Goal: Task Accomplishment & Management: Manage account settings

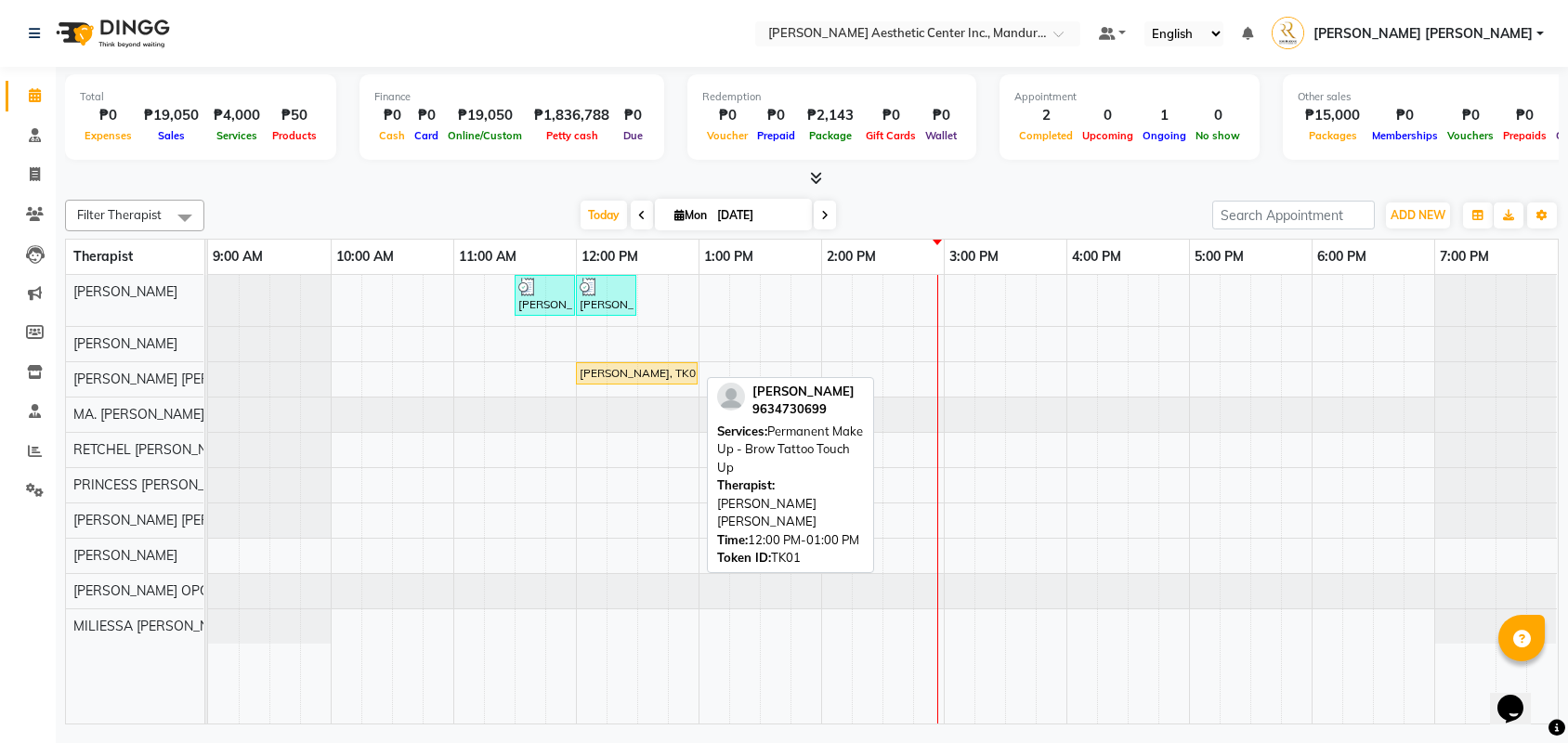
click at [606, 373] on div "[PERSON_NAME], TK01, 12:00 PM-01:00 PM, Permanent Make Up - Brow Tattoo Touch Up" at bounding box center [637, 372] width 118 height 16
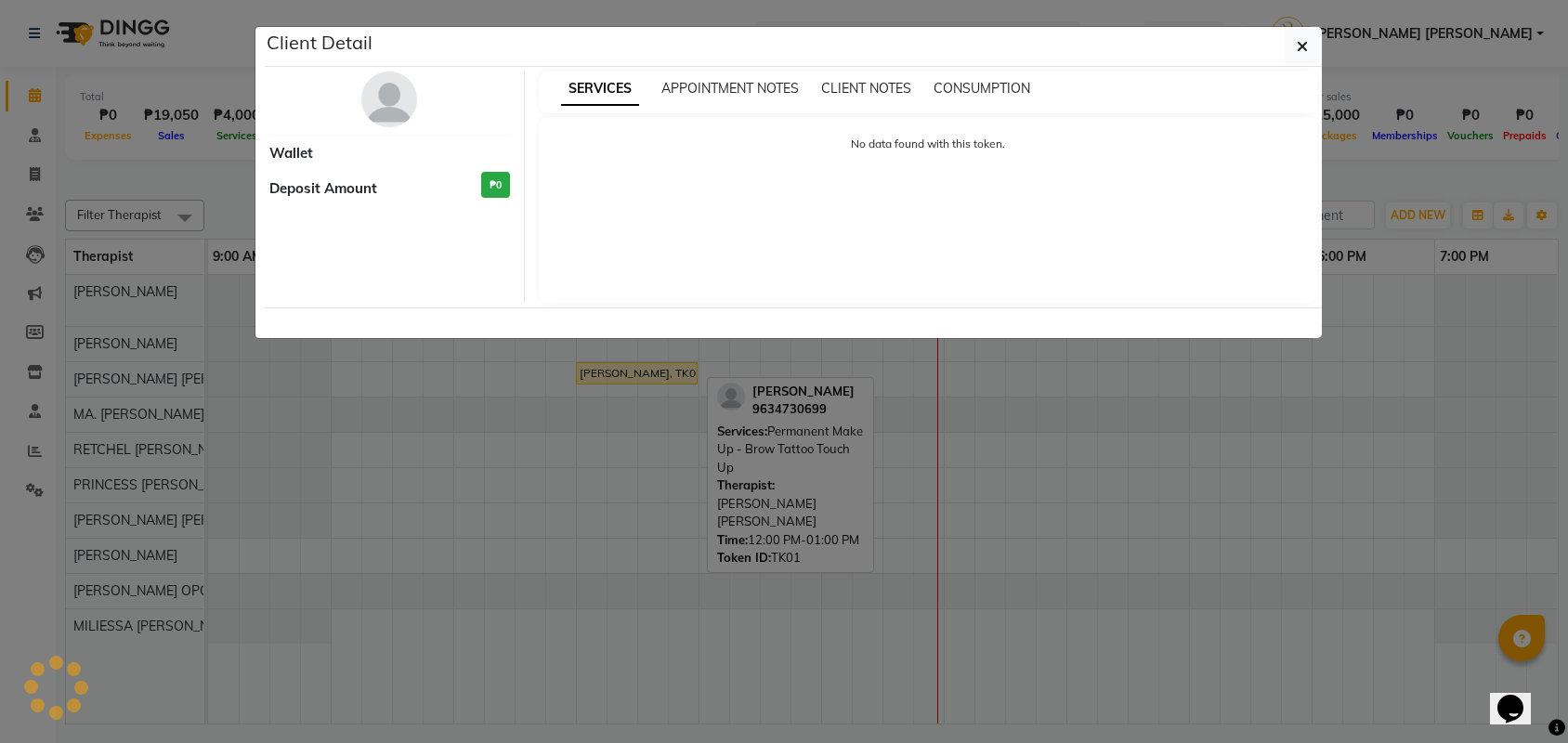
select select "1"
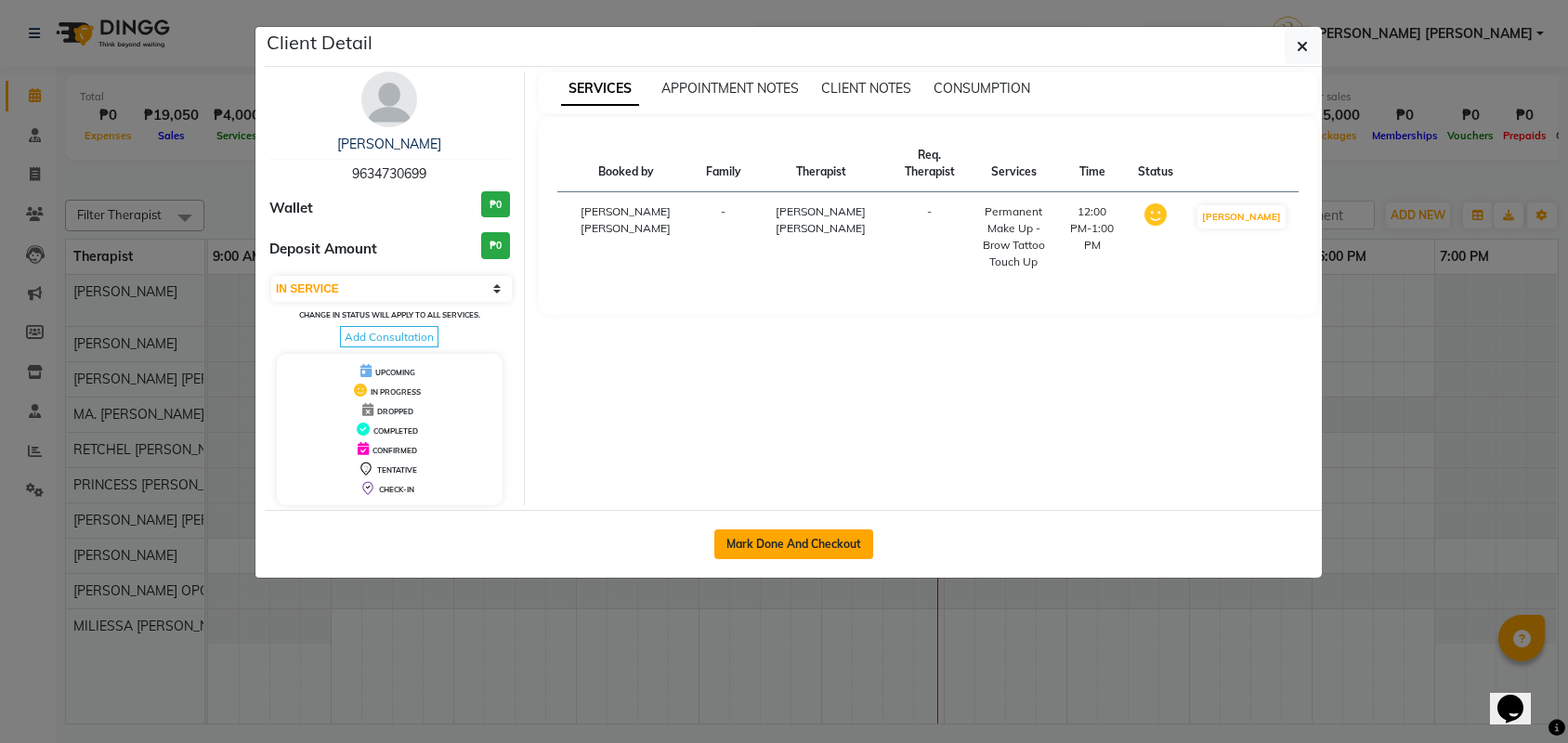
click at [795, 559] on button "Mark Done And Checkout" at bounding box center [794, 544] width 159 height 30
select select "service"
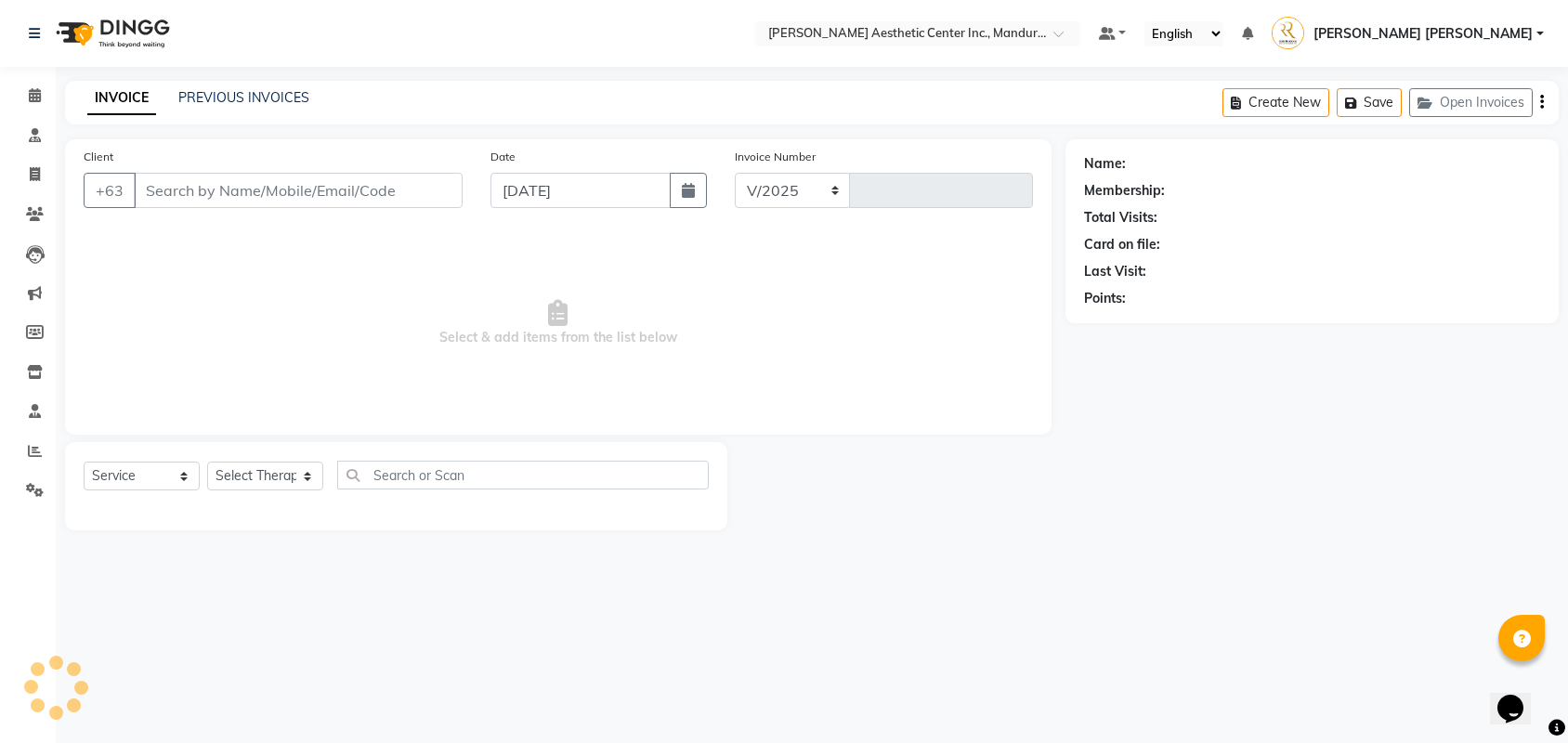
select select "6259"
type input "0999"
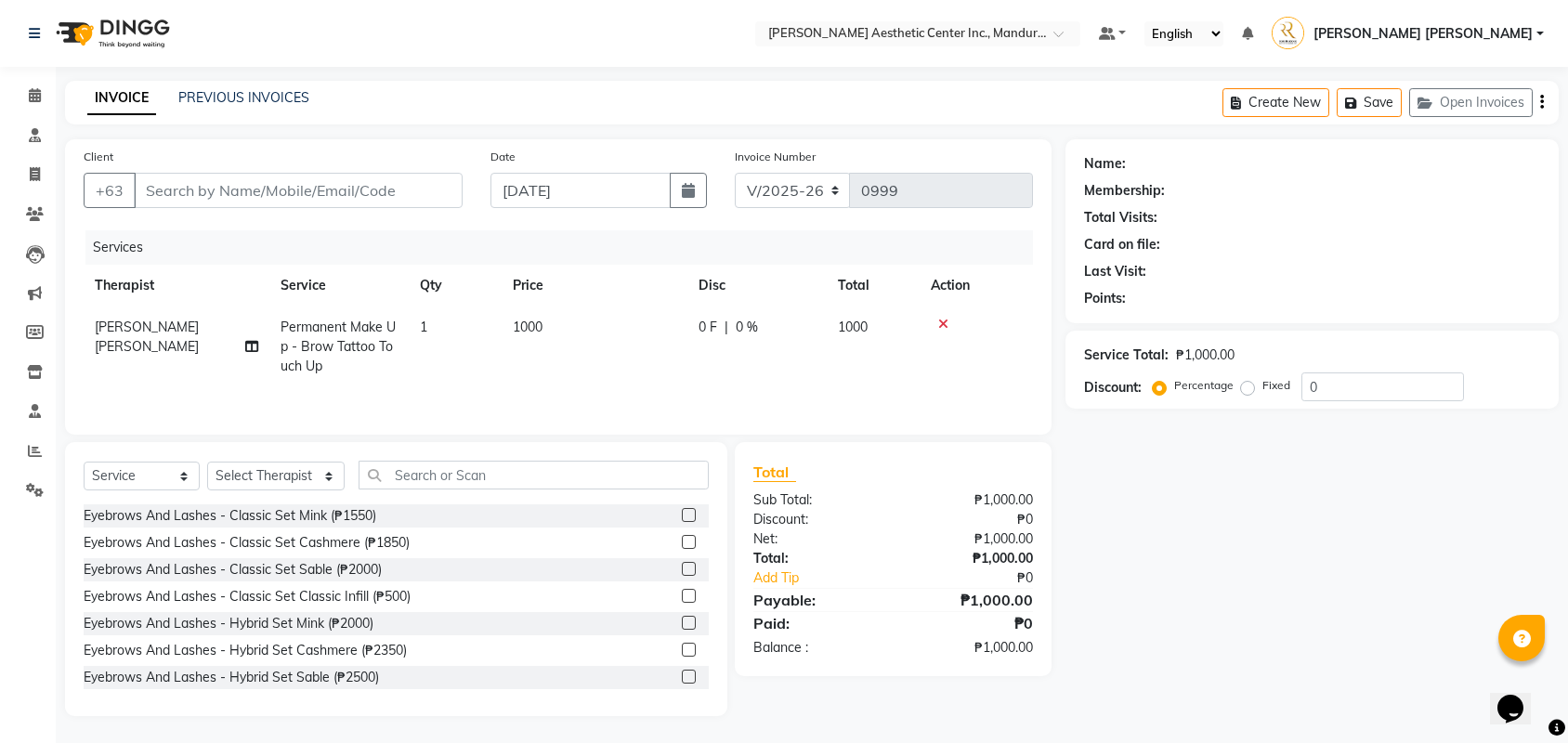
type input "9634730699"
select select "46409"
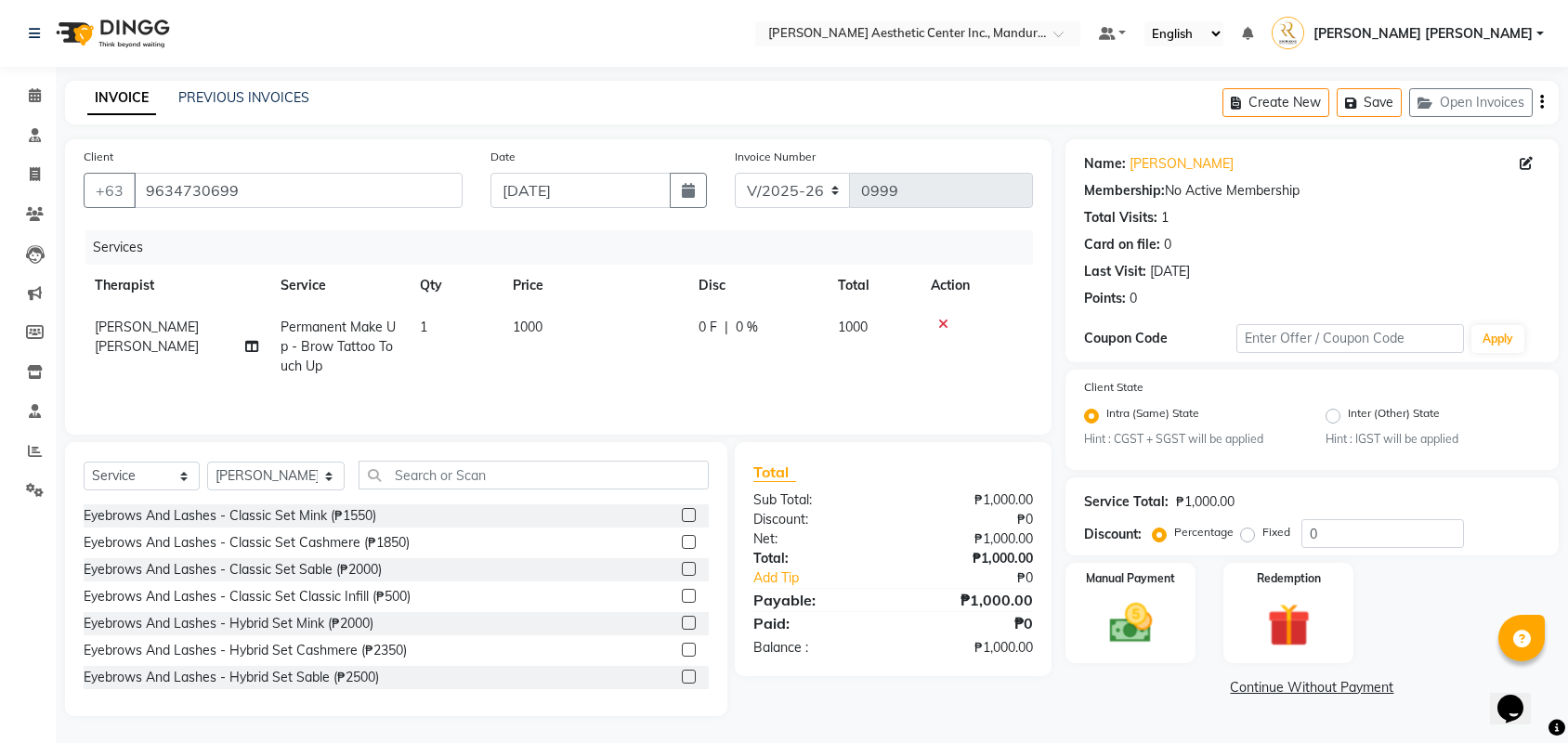
click at [542, 329] on span "1000" at bounding box center [528, 326] width 30 height 16
select select "46409"
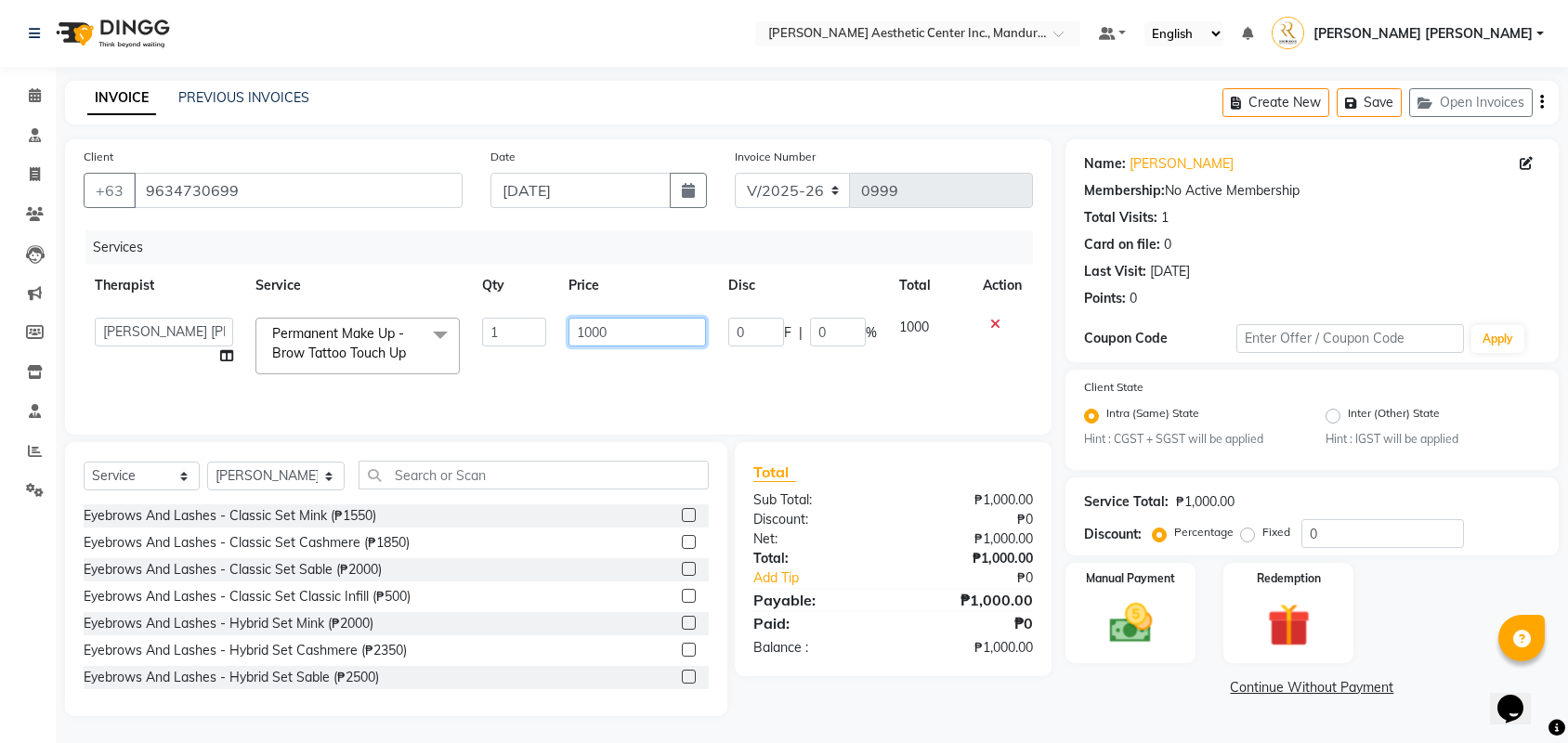
click at [592, 333] on input "1000" at bounding box center [637, 332] width 137 height 29
type input "1500"
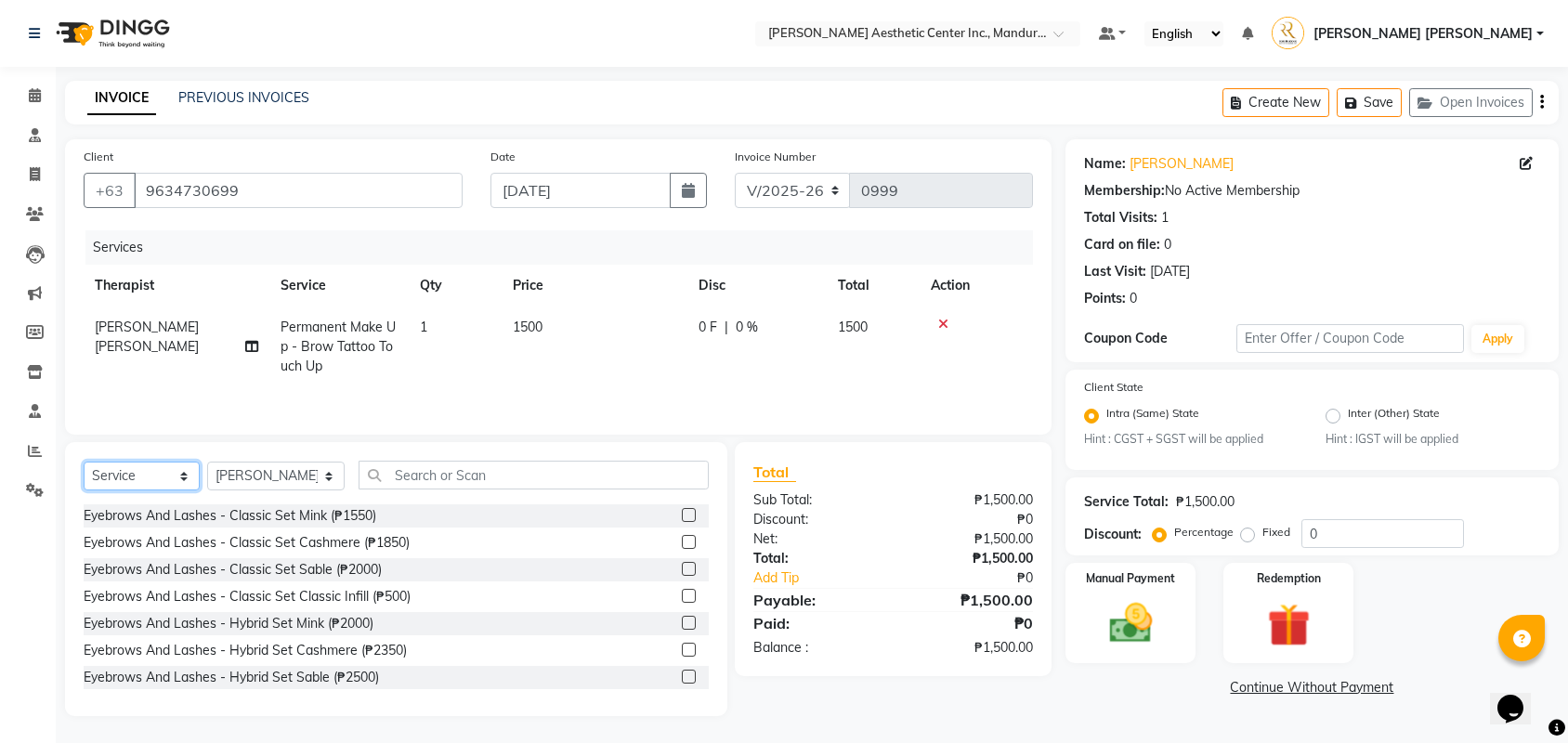
select select "product"
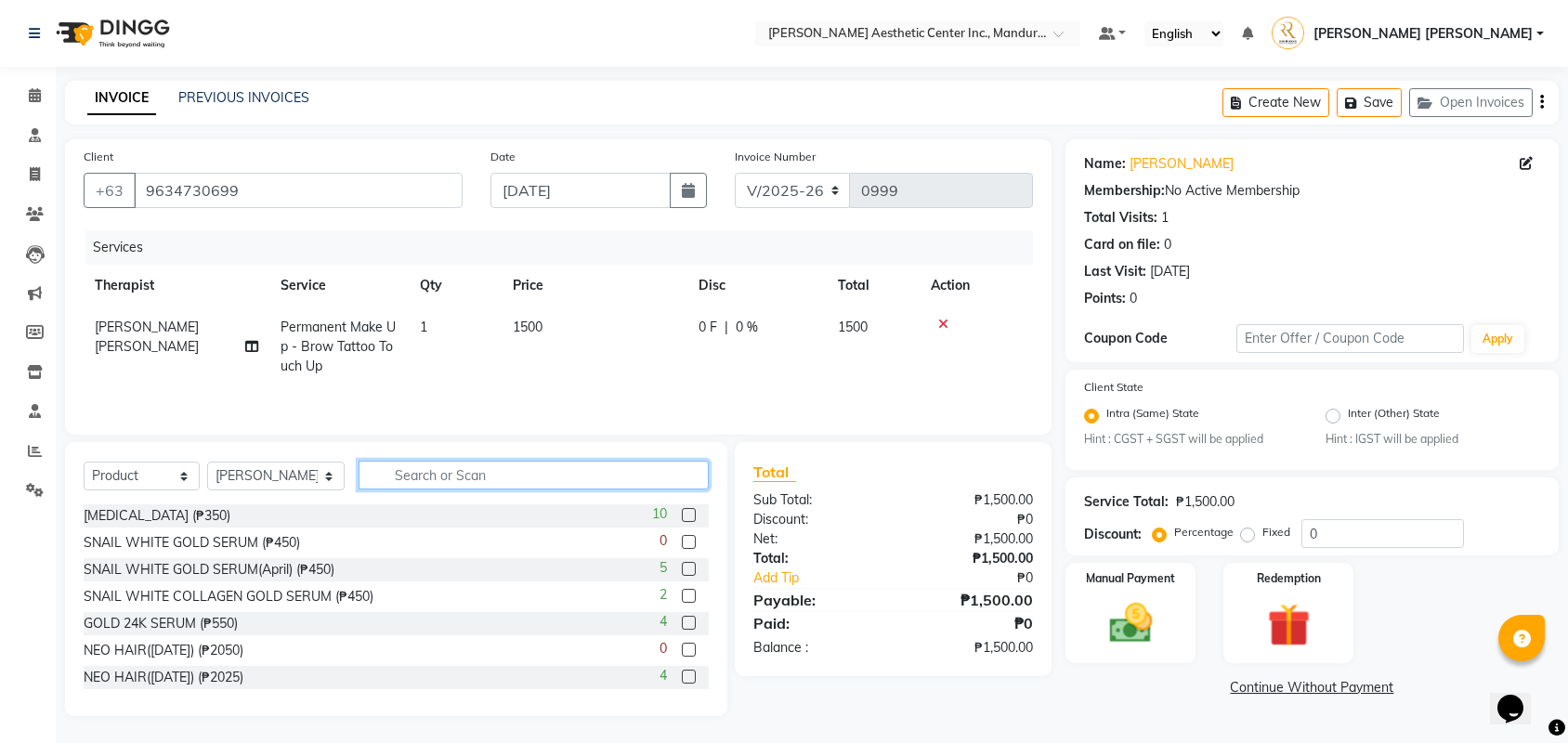
click at [485, 480] on input "text" at bounding box center [533, 475] width 350 height 29
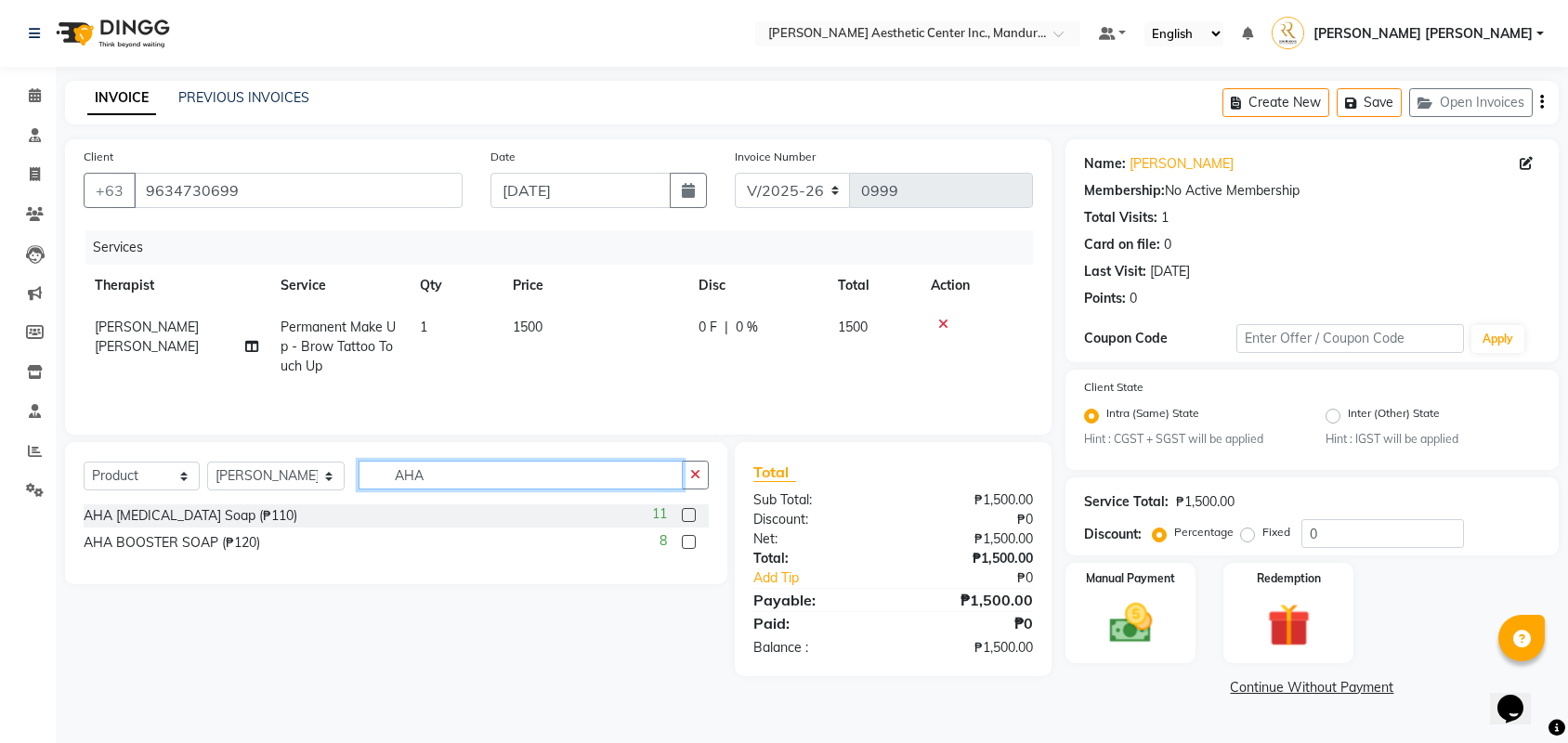
type input "AHA"
click at [688, 518] on label at bounding box center [688, 515] width 14 height 14
click at [688, 518] on input "checkbox" at bounding box center [687, 516] width 12 height 12
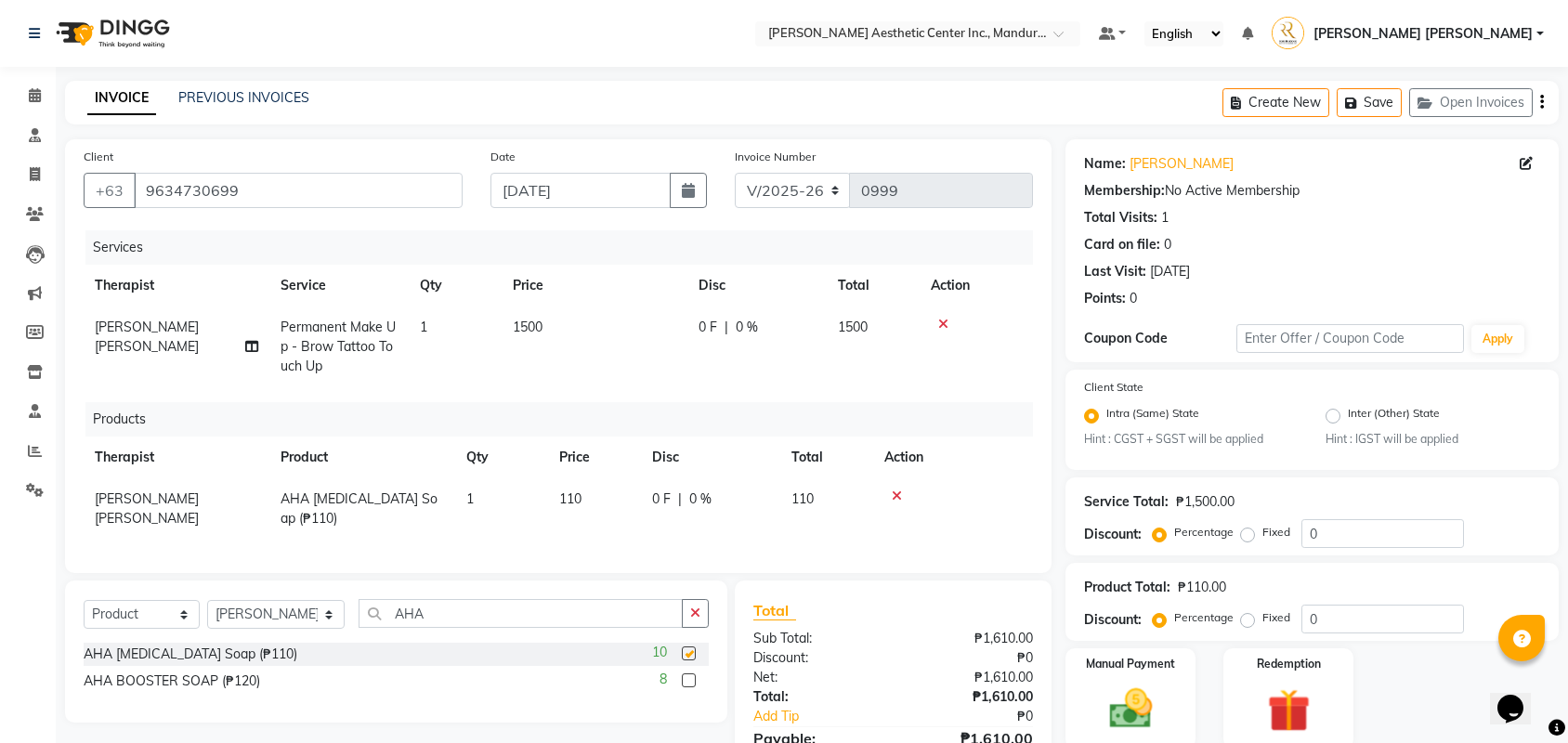
checkbox input "false"
click at [576, 507] on span "110" at bounding box center [570, 498] width 22 height 16
select select "46409"
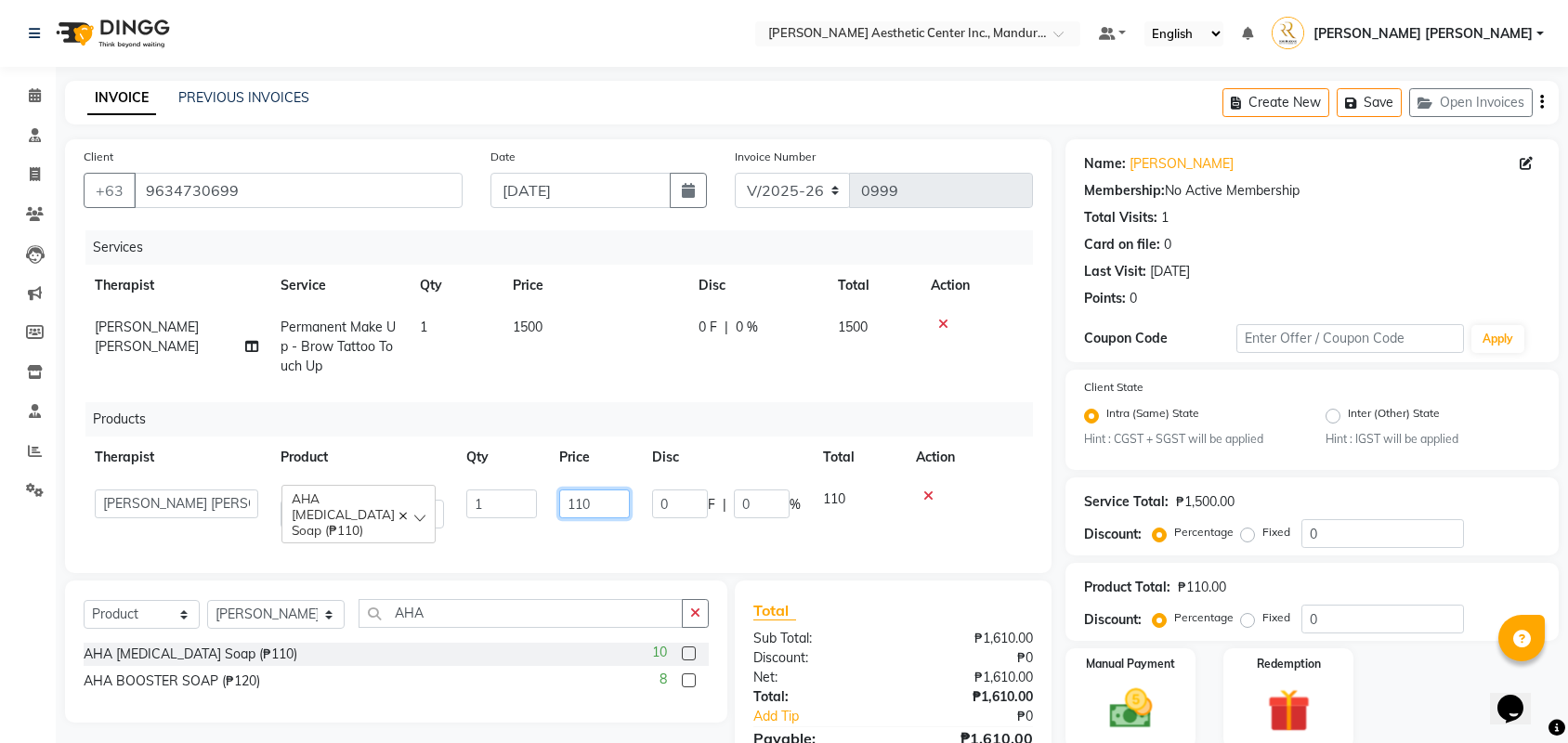
click at [610, 506] on input "110" at bounding box center [594, 504] width 71 height 29
type input "1"
type input "0"
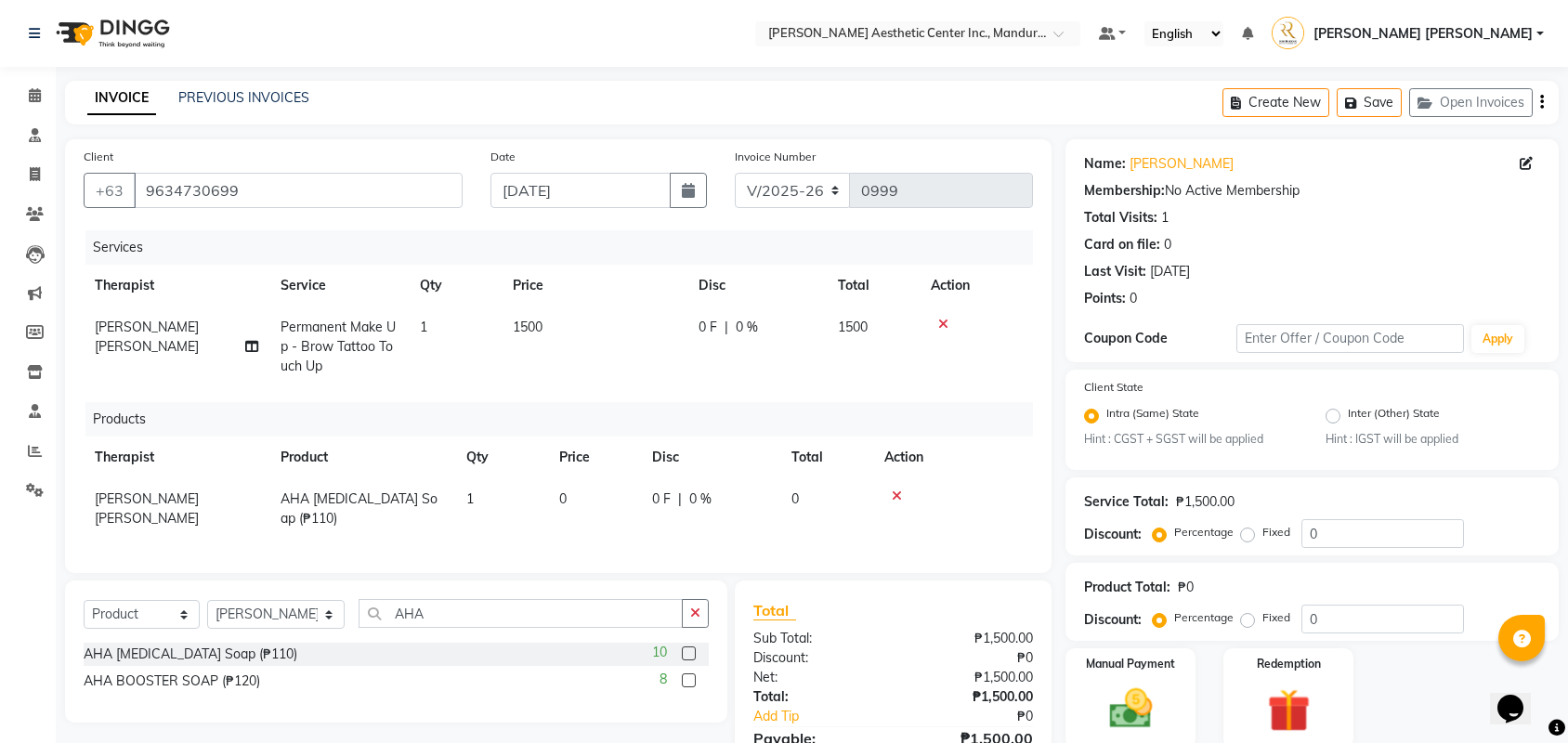
click at [830, 546] on div "Services Therapist Service Qty Price Disc Total Action [PERSON_NAME] [PERSON_NA…" at bounding box center [558, 392] width 950 height 324
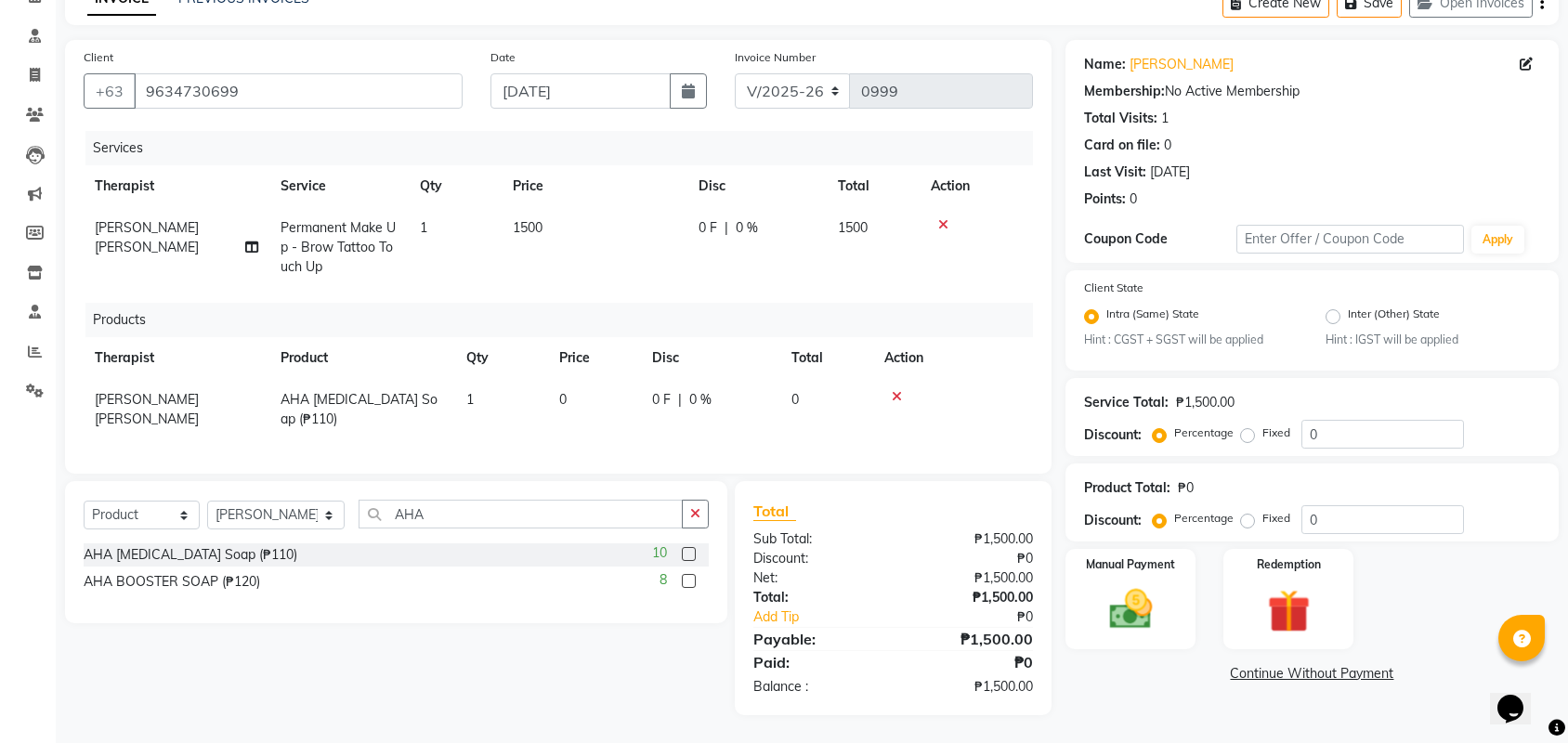
scroll to position [104, 0]
click at [1163, 623] on img at bounding box center [1130, 609] width 73 height 51
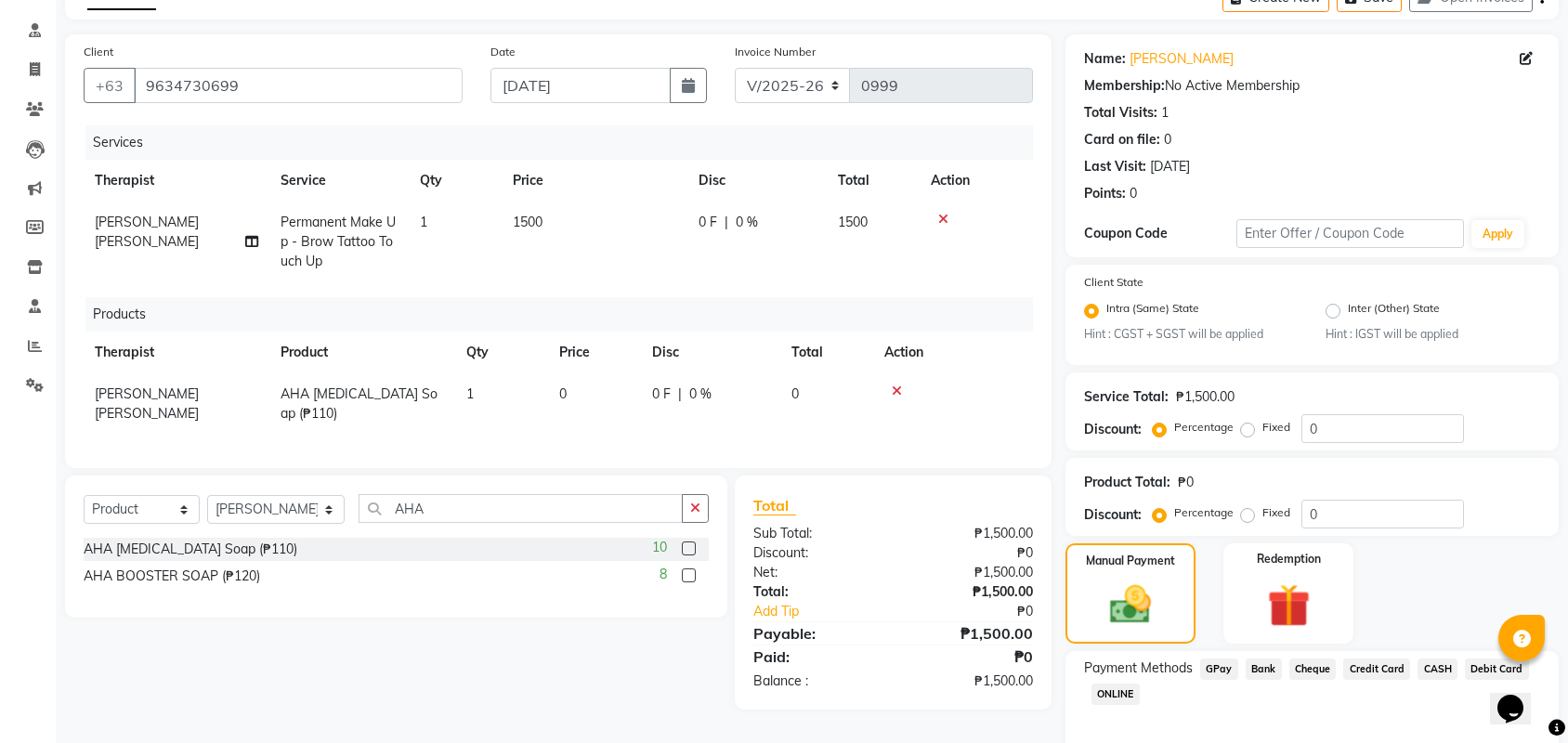
click at [1458, 667] on span "CASH" at bounding box center [1436, 669] width 40 height 21
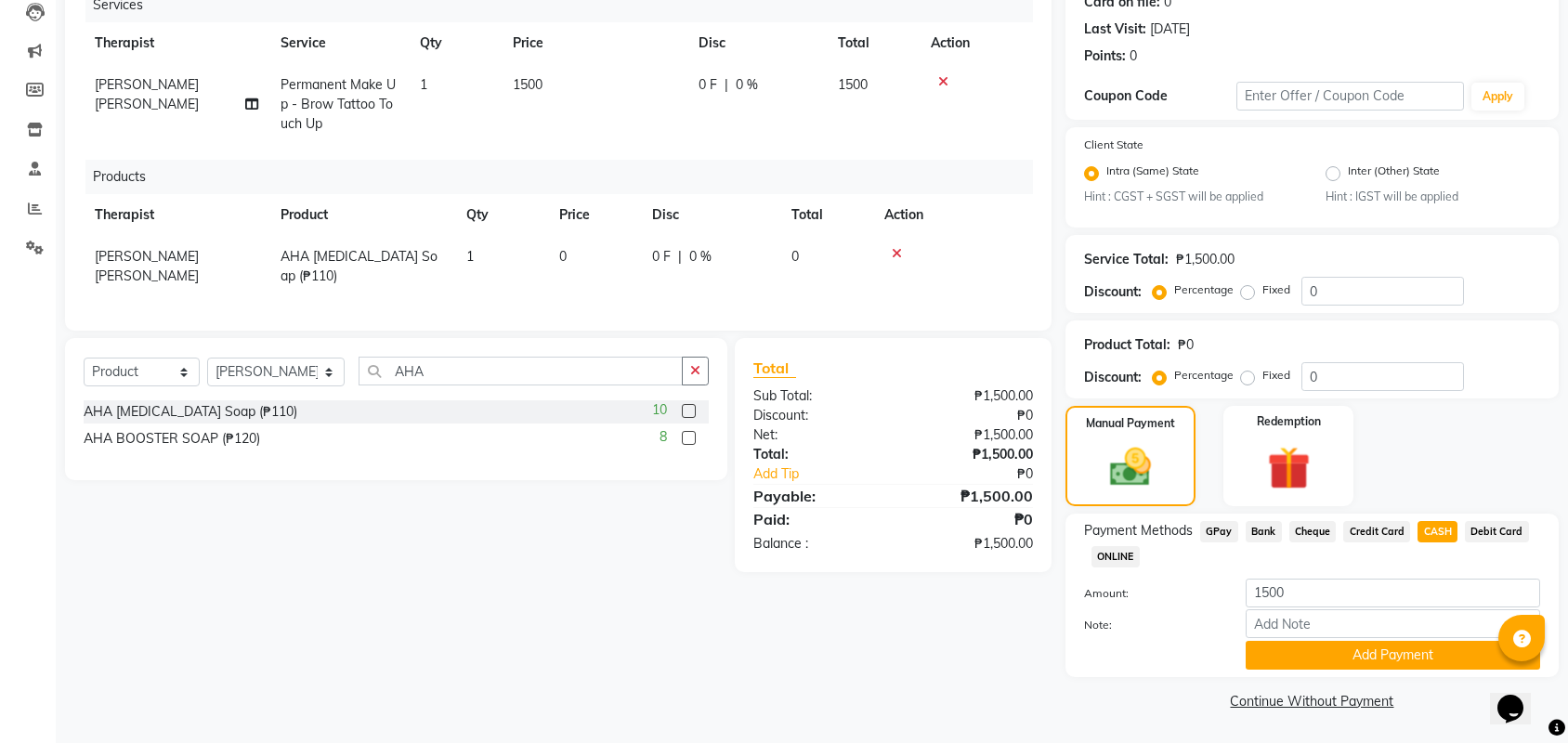
scroll to position [243, 0]
click at [1382, 656] on button "Add Payment" at bounding box center [1393, 655] width 294 height 29
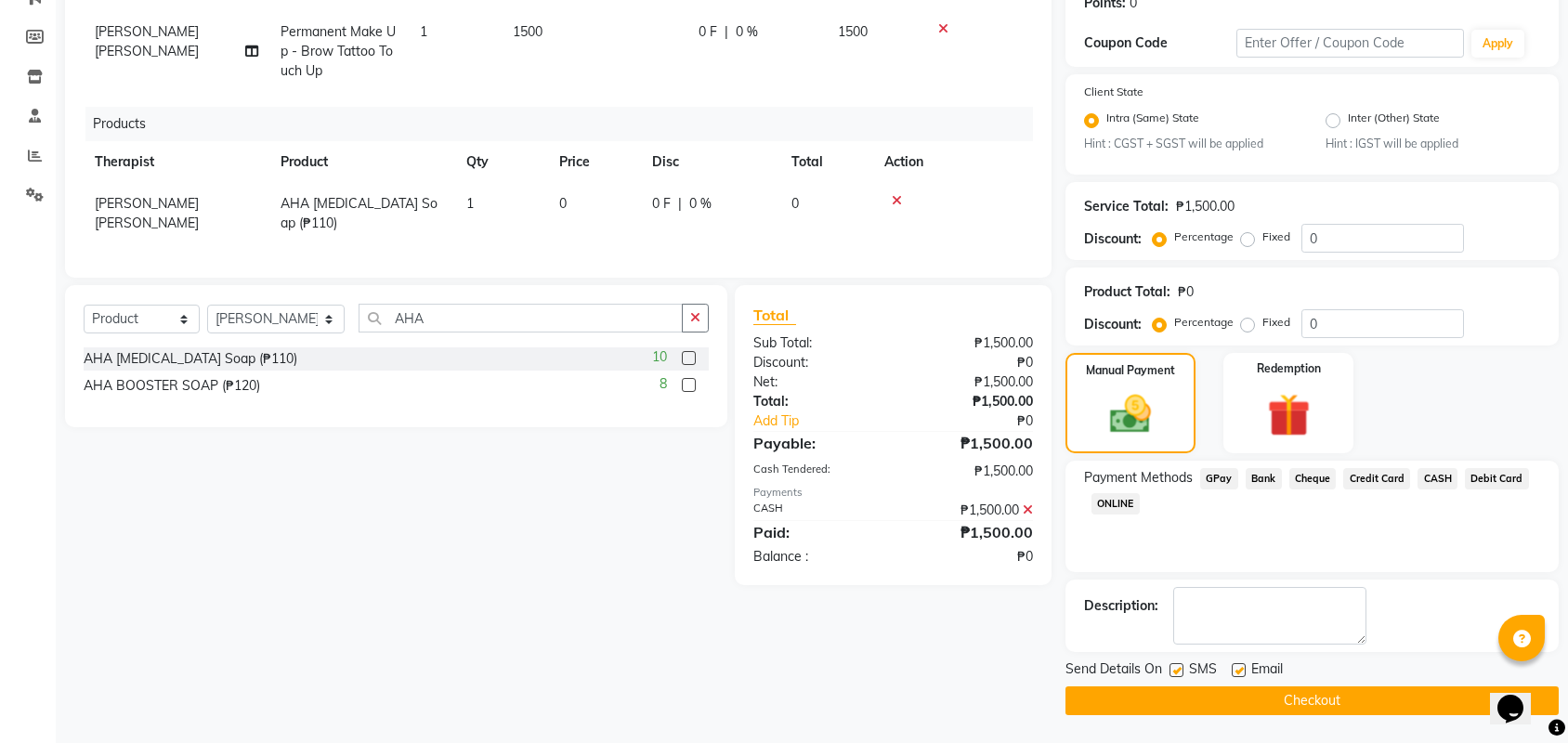
scroll to position [298, 0]
click at [1372, 699] on button "Checkout" at bounding box center [1312, 700] width 494 height 29
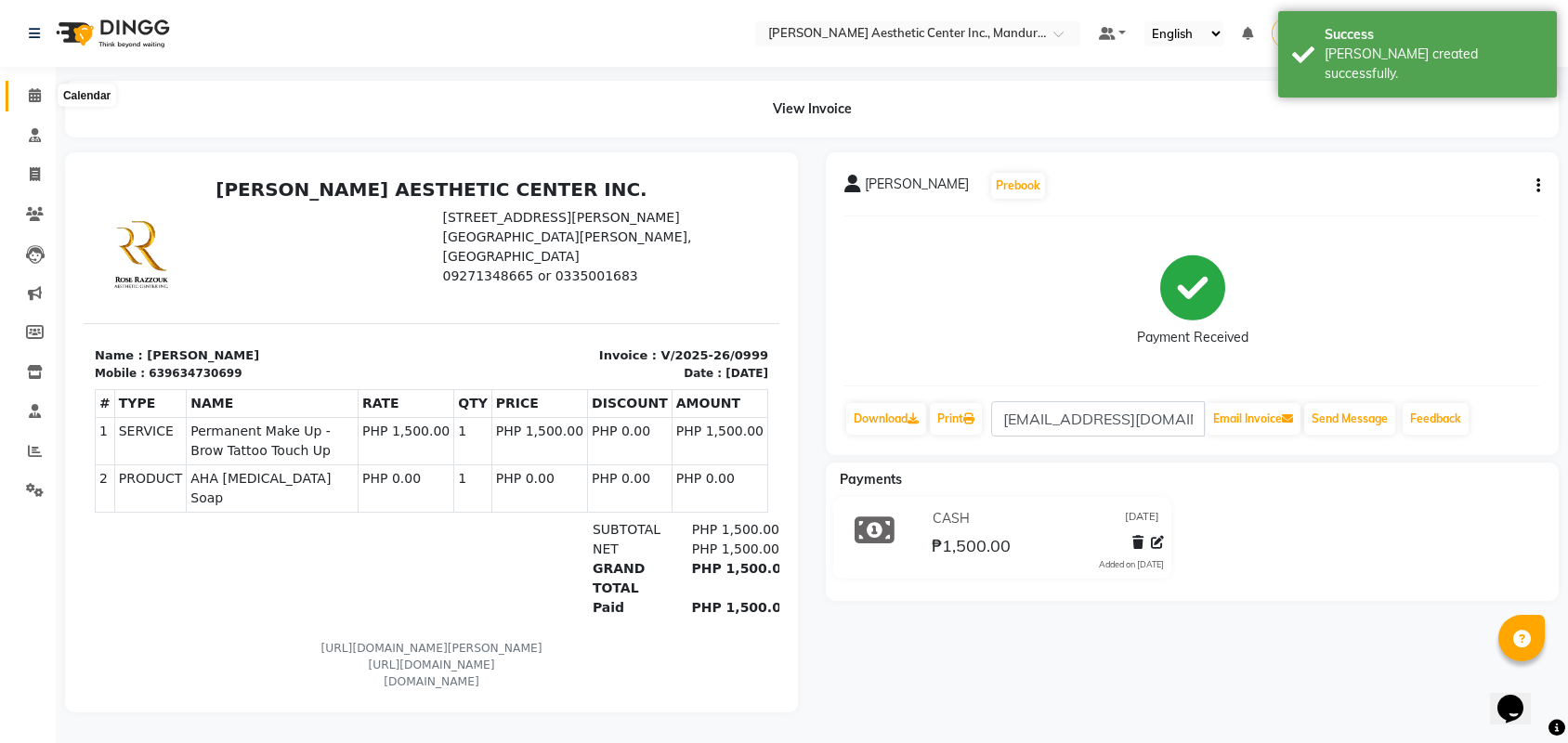
click at [31, 103] on span at bounding box center [35, 96] width 33 height 21
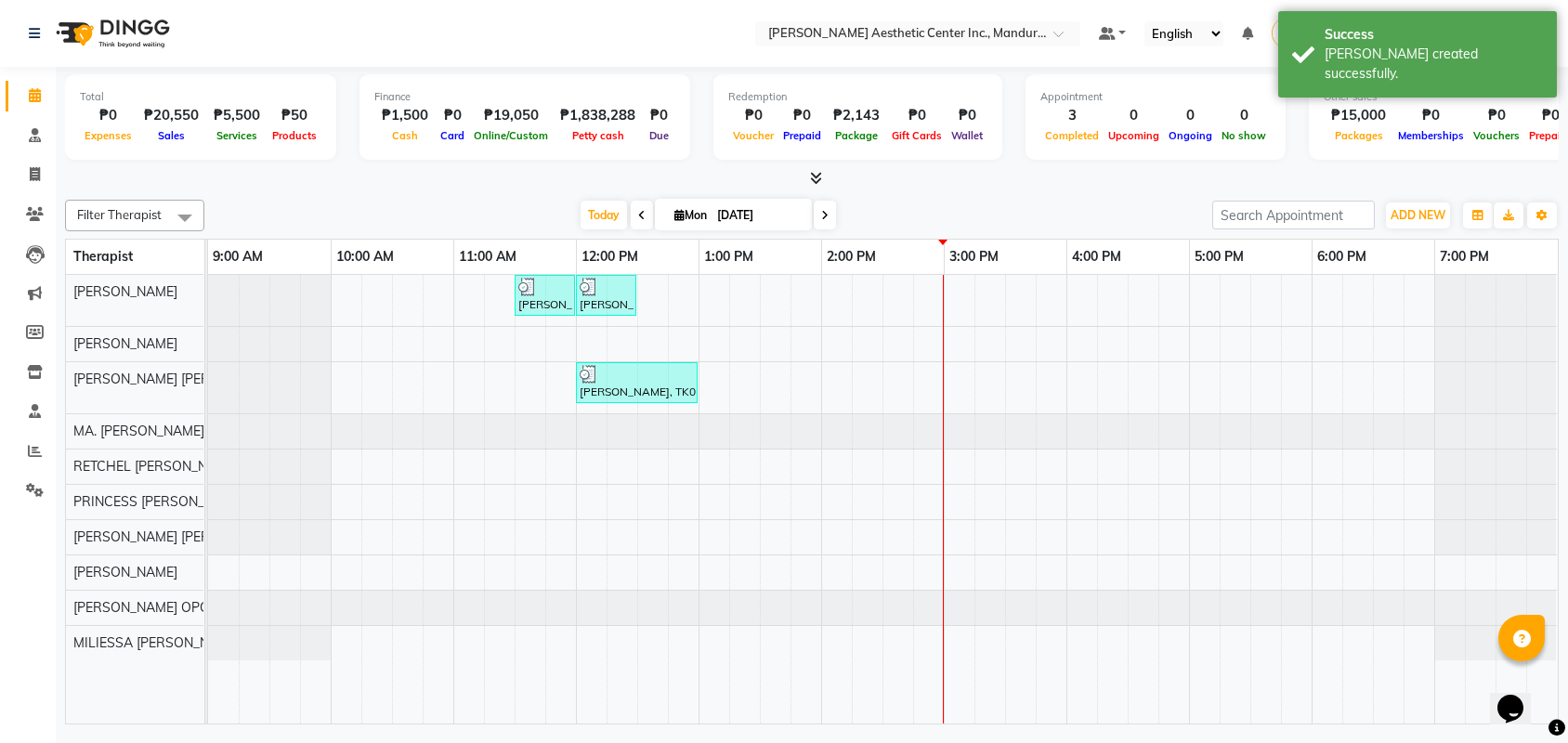
click at [717, 221] on input "[DATE]" at bounding box center [758, 215] width 93 height 28
select select "9"
select select "2025"
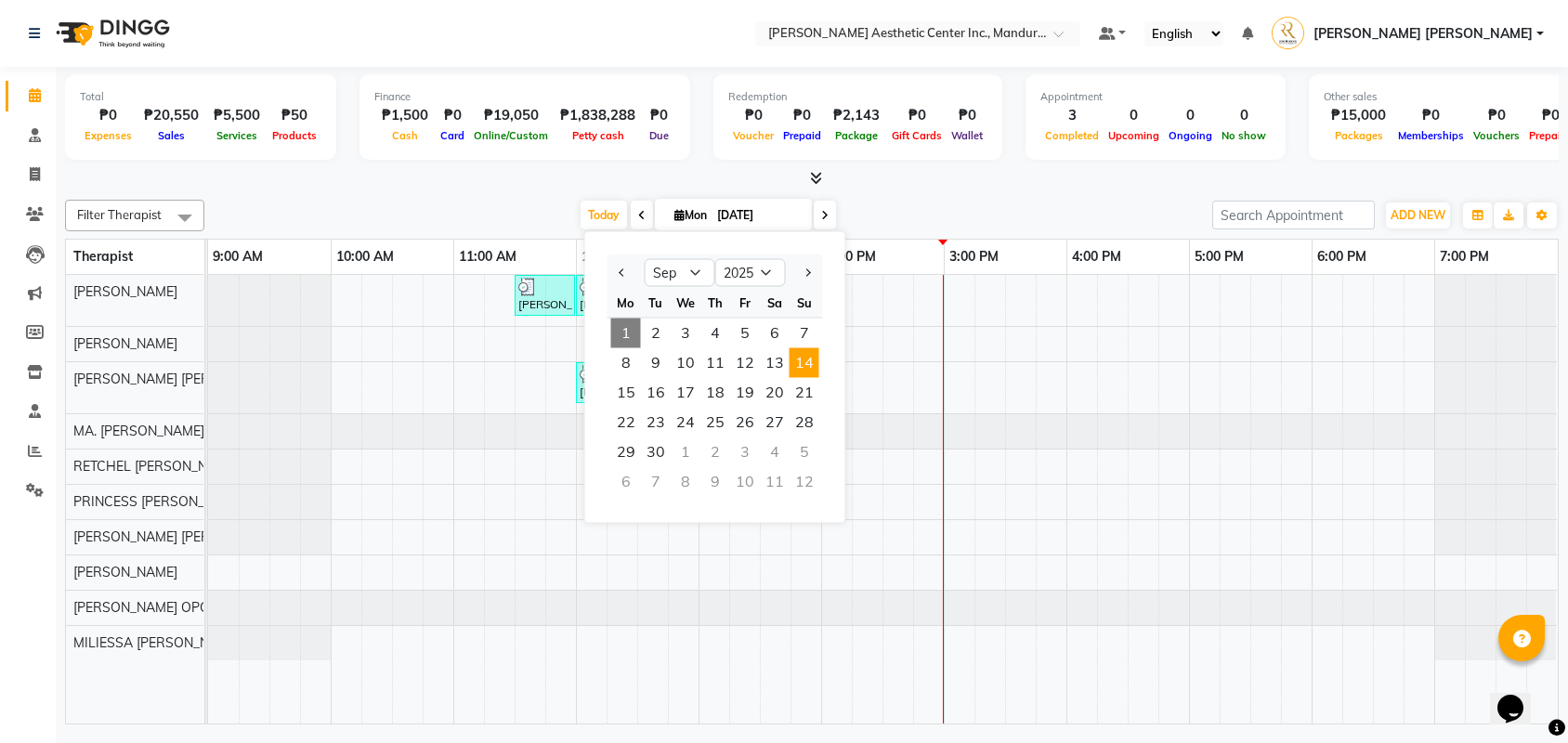
click at [812, 360] on span "14" at bounding box center [804, 363] width 30 height 30
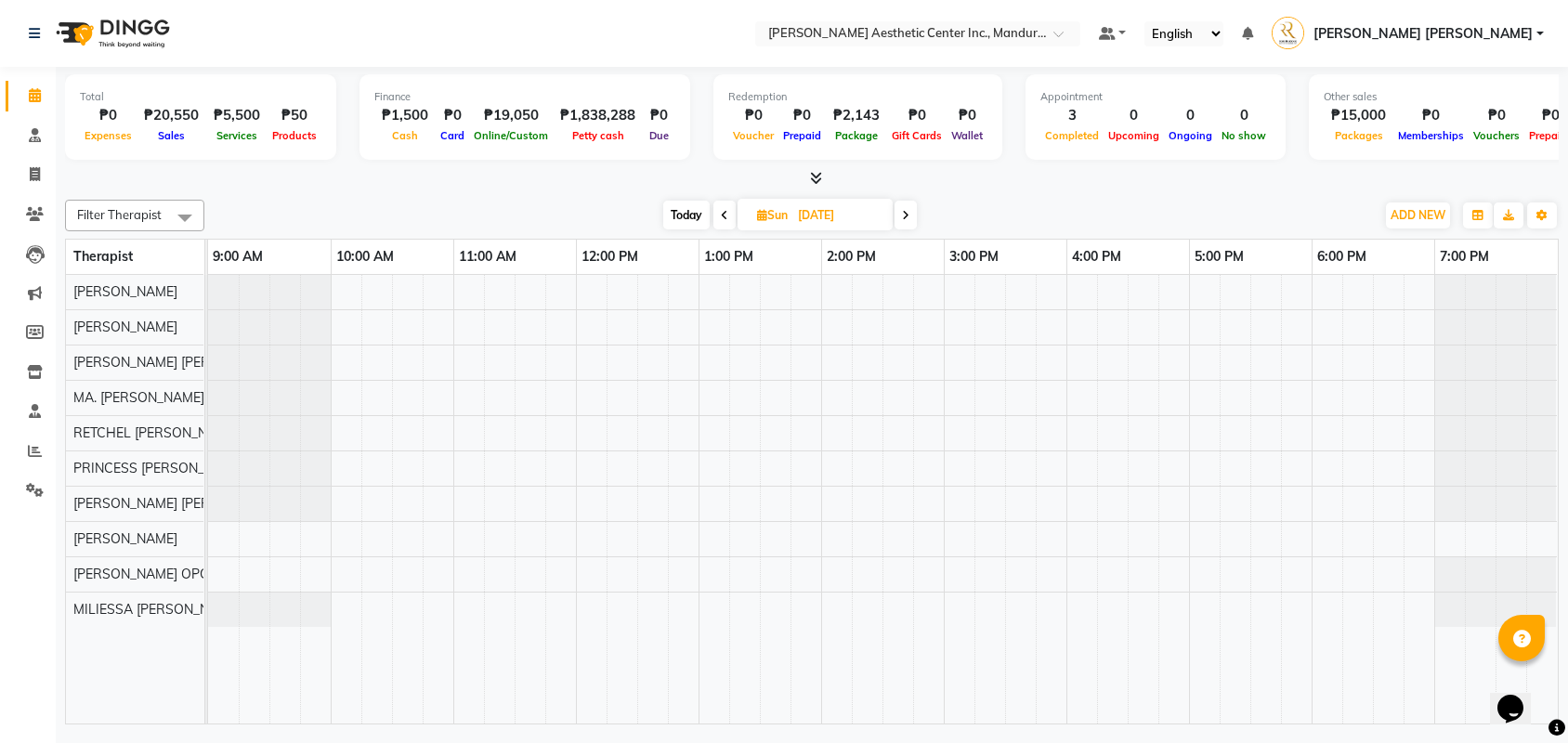
click at [687, 210] on span "Today" at bounding box center [686, 215] width 46 height 29
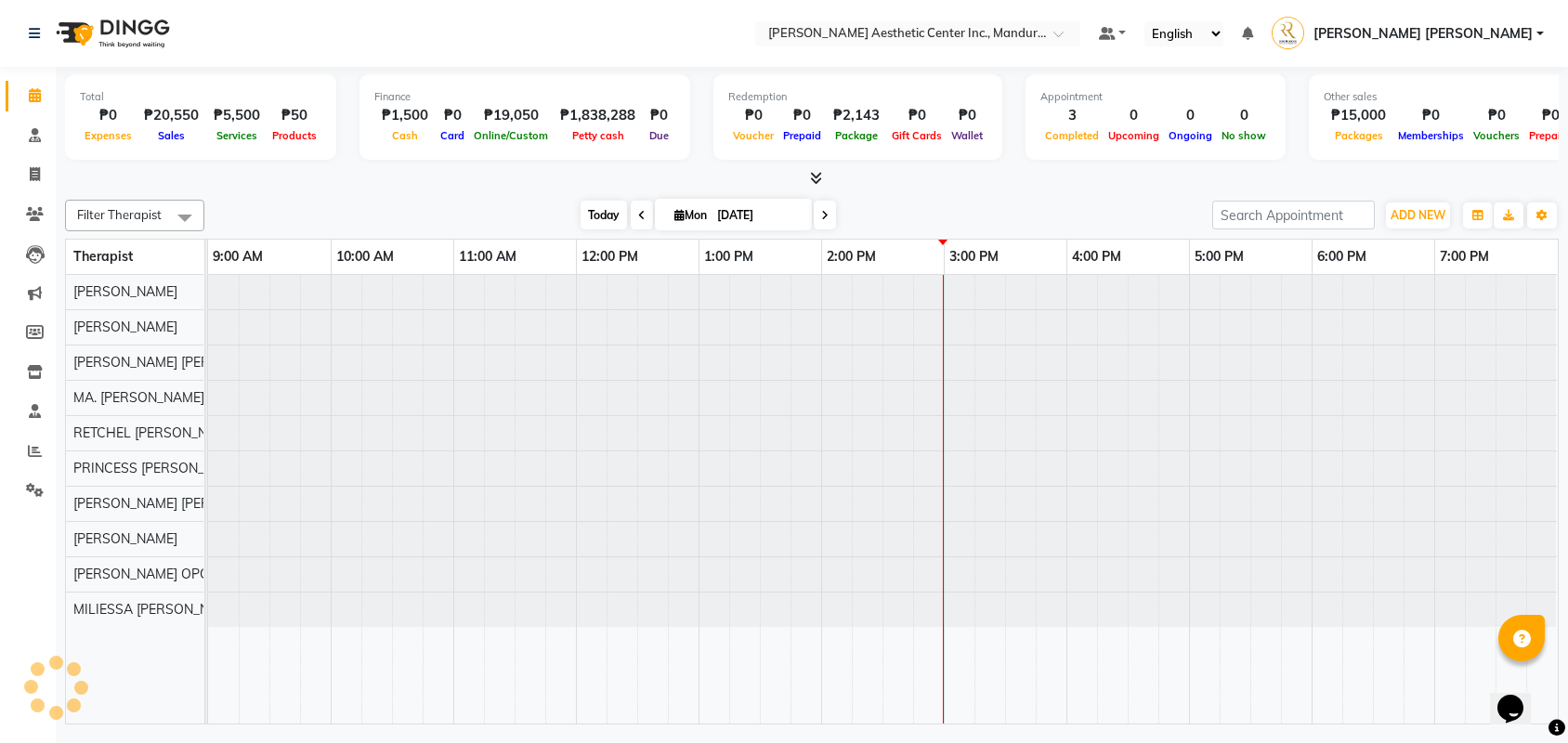
type input "[DATE]"
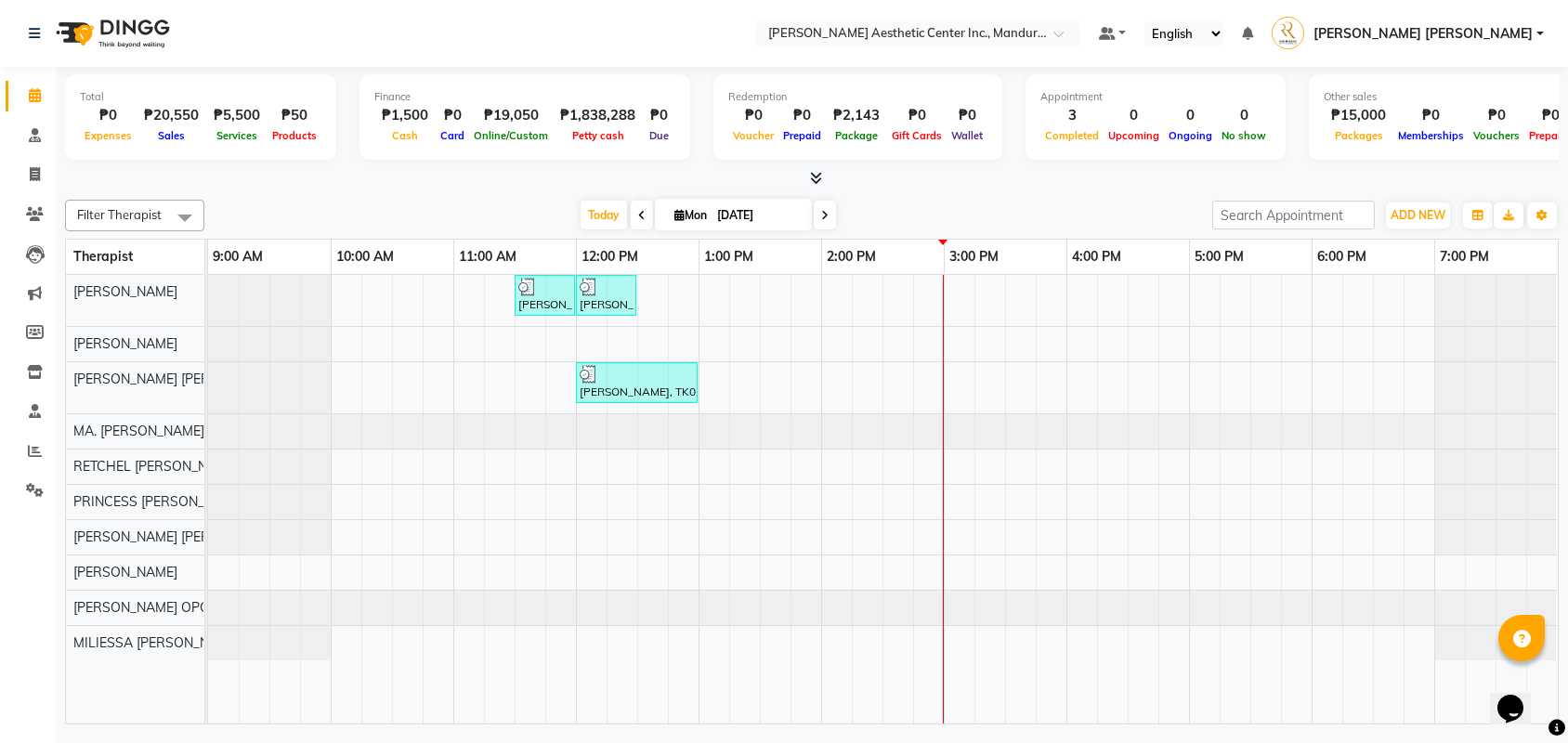
click at [763, 210] on input "[DATE]" at bounding box center [758, 215] width 93 height 28
select select "9"
select select "2025"
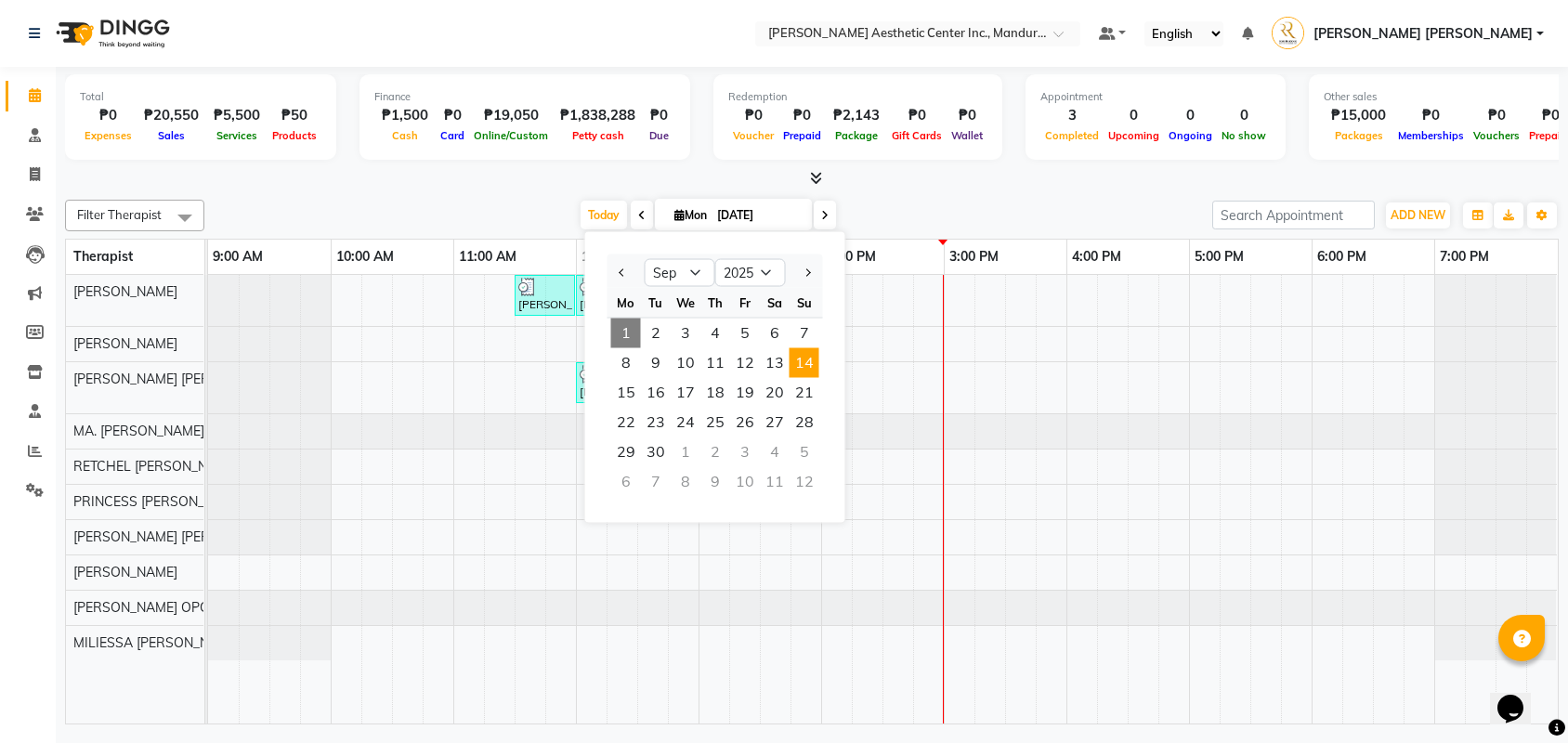
click at [808, 360] on span "14" at bounding box center [804, 363] width 30 height 30
type input "[DATE]"
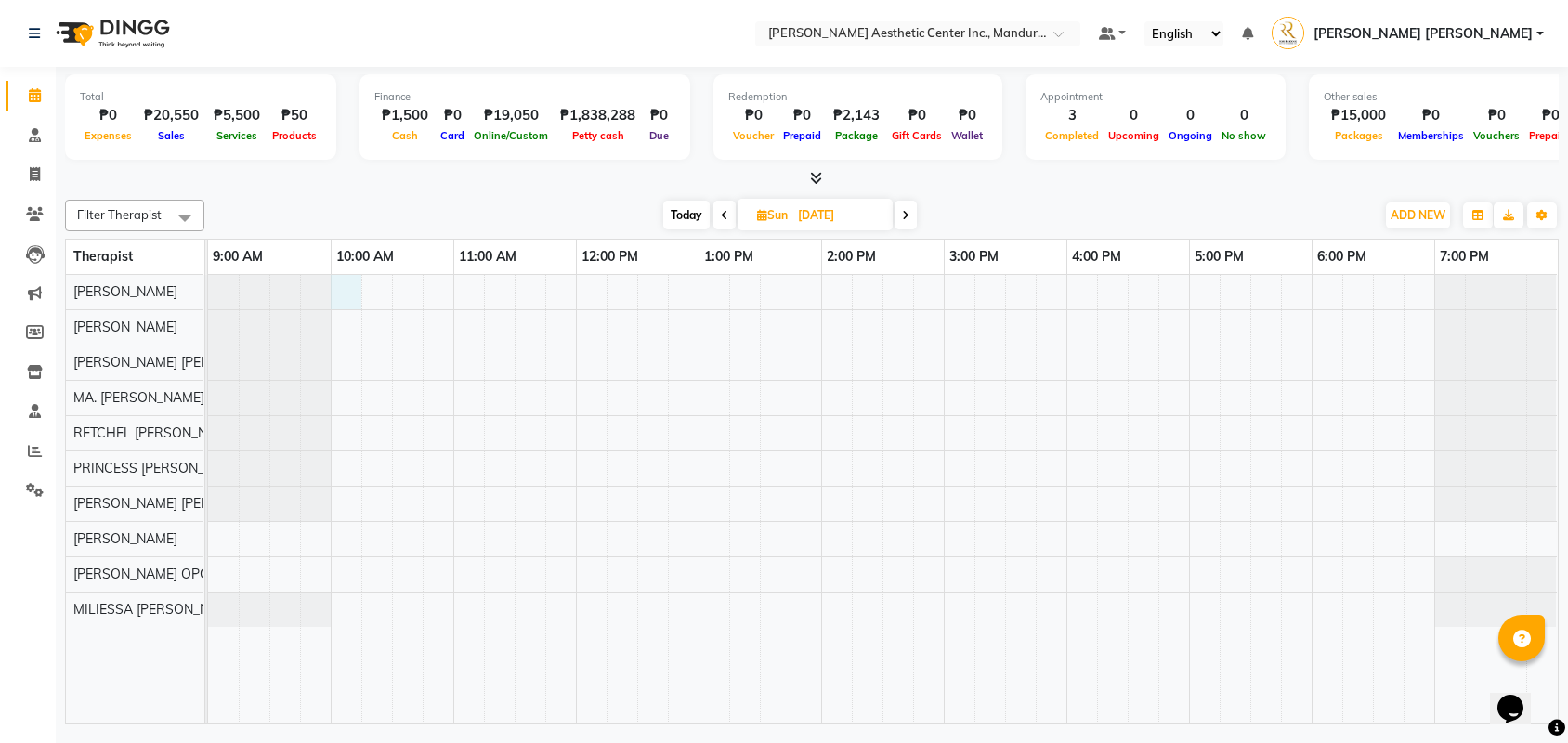
click at [342, 297] on div at bounding box center [883, 499] width 1349 height 449
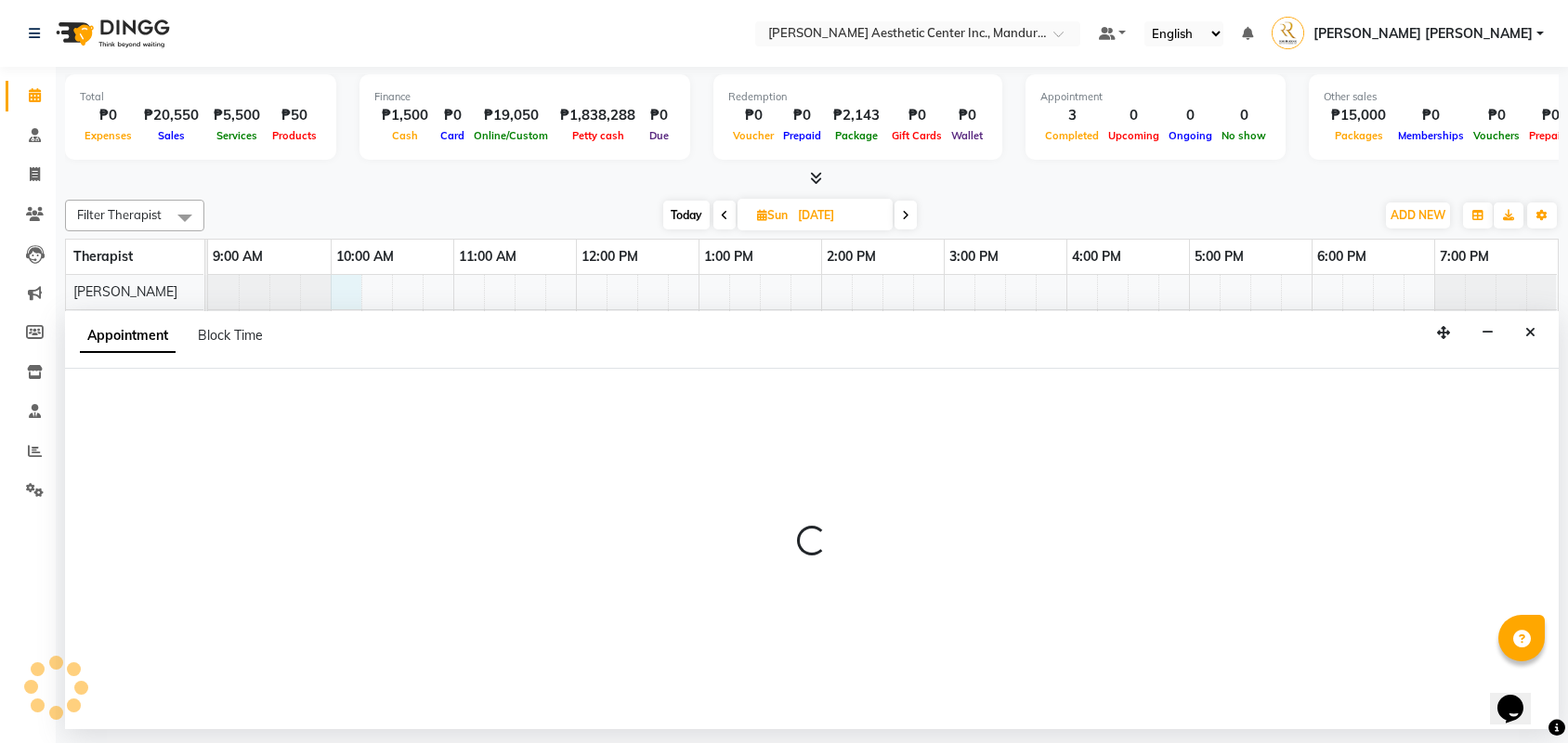
select select "46220"
select select "tentative"
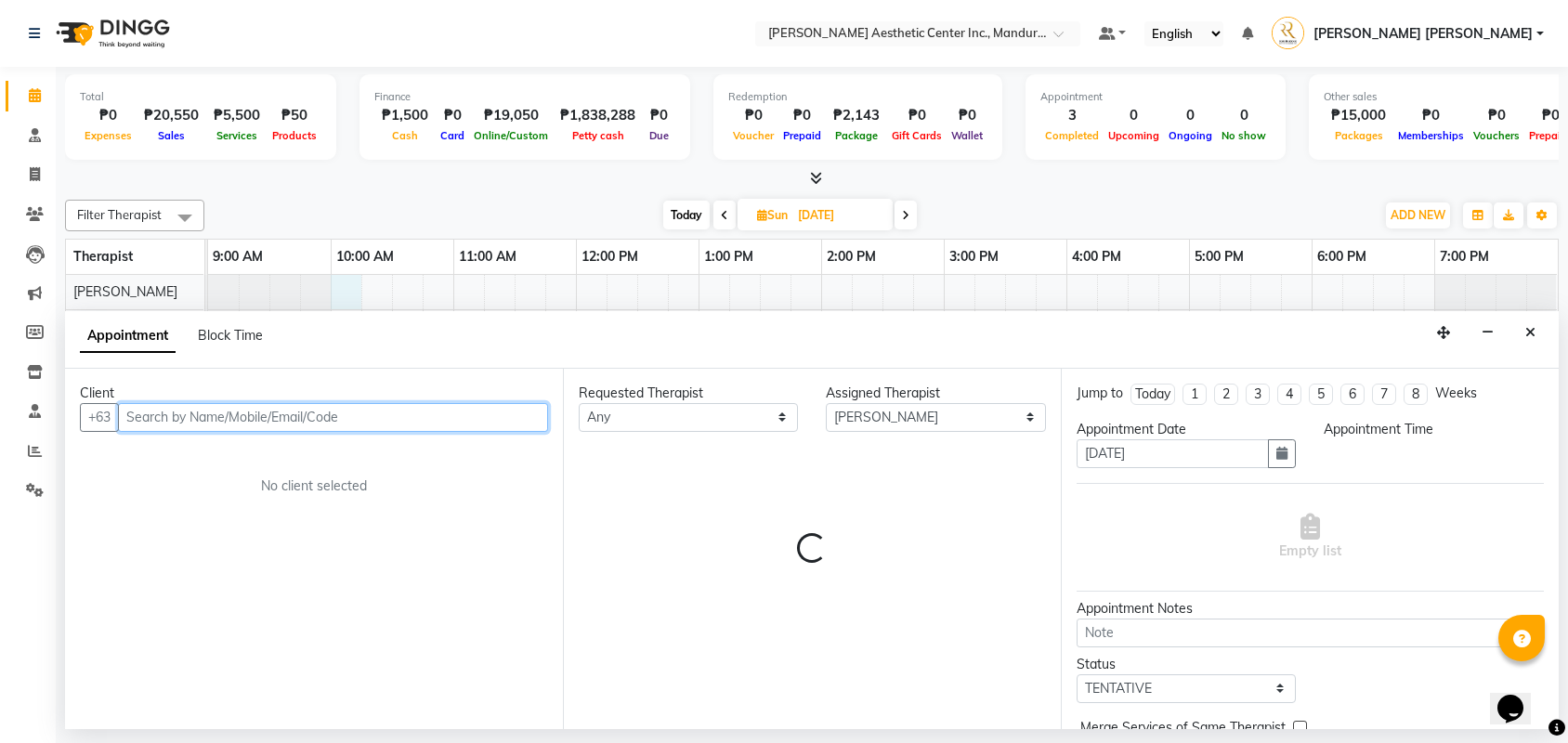
select select "600"
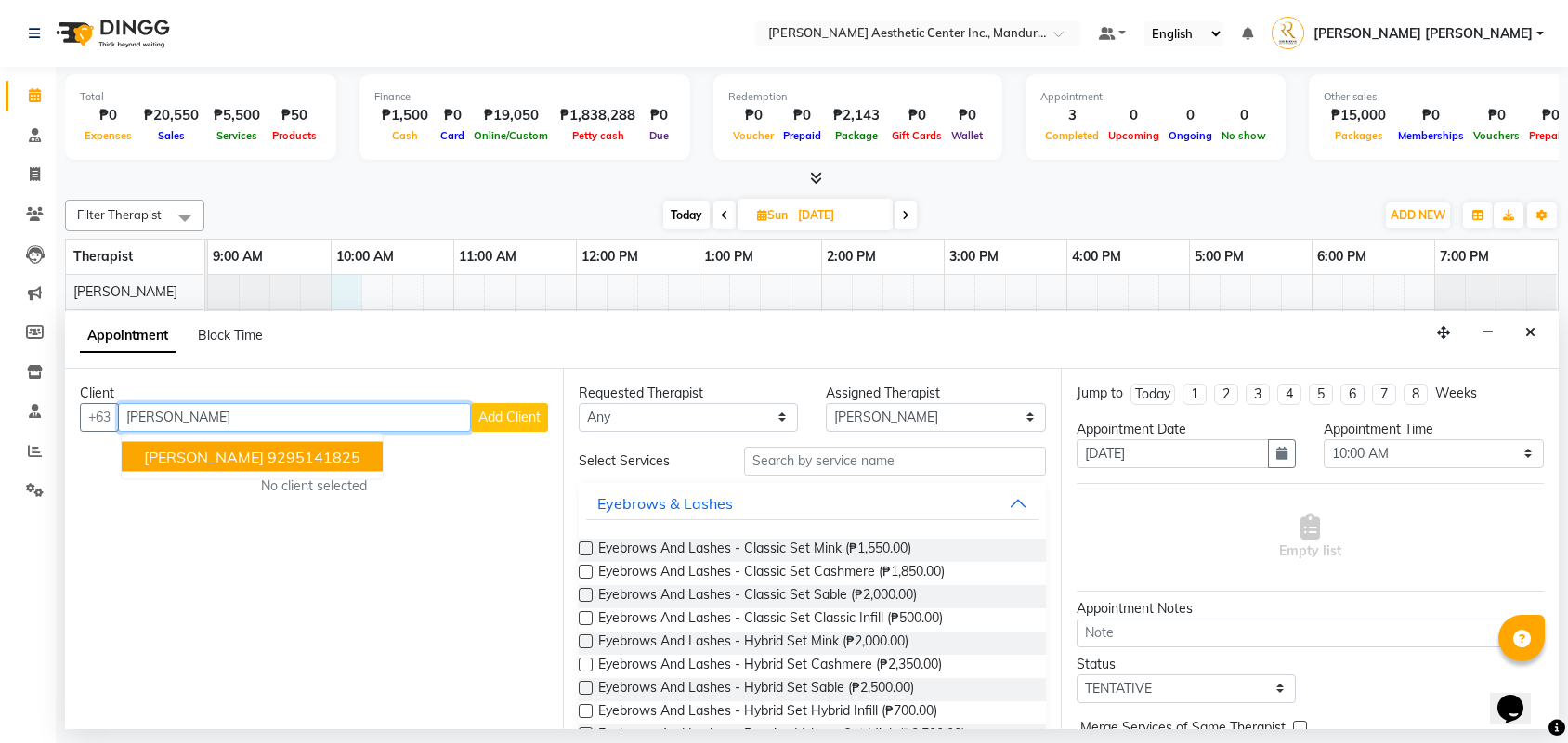
click at [257, 455] on span "[PERSON_NAME]" at bounding box center [204, 456] width 120 height 18
type input "9295141825"
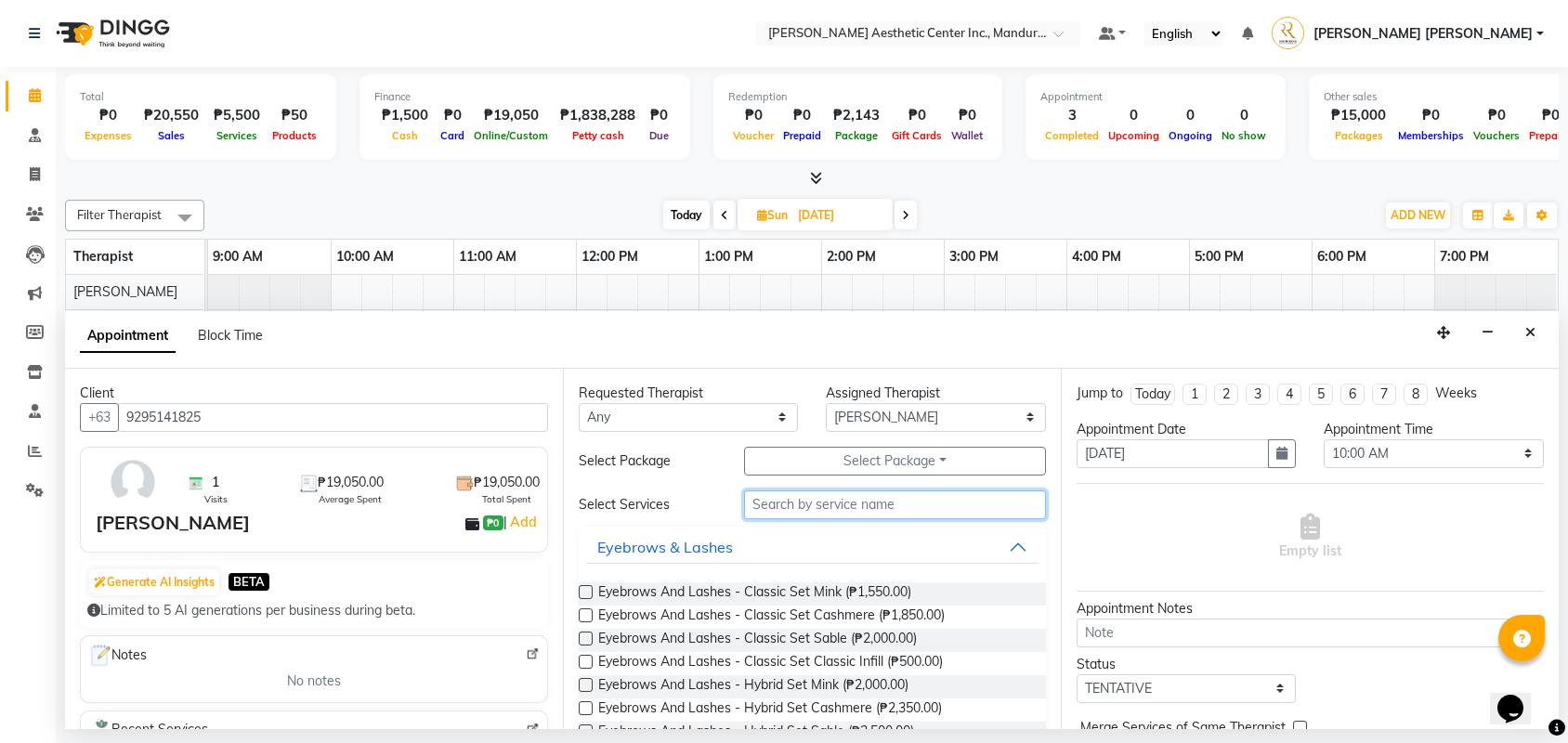
click at [863, 506] on input "text" at bounding box center [895, 505] width 302 height 29
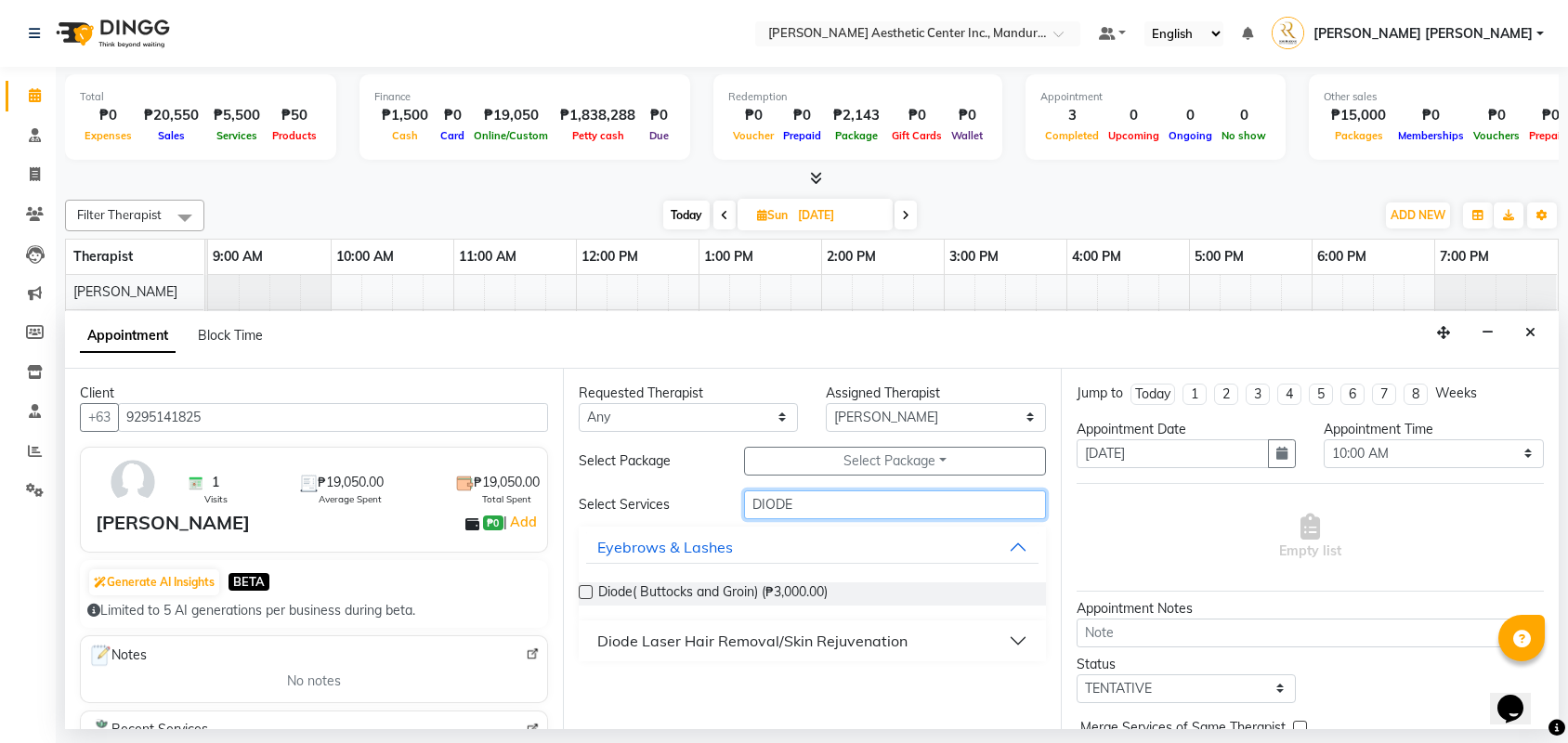
type input "DIODE"
click at [752, 644] on div "Diode Laser Hair Removal/Skin Rejuvenation" at bounding box center [752, 640] width 311 height 22
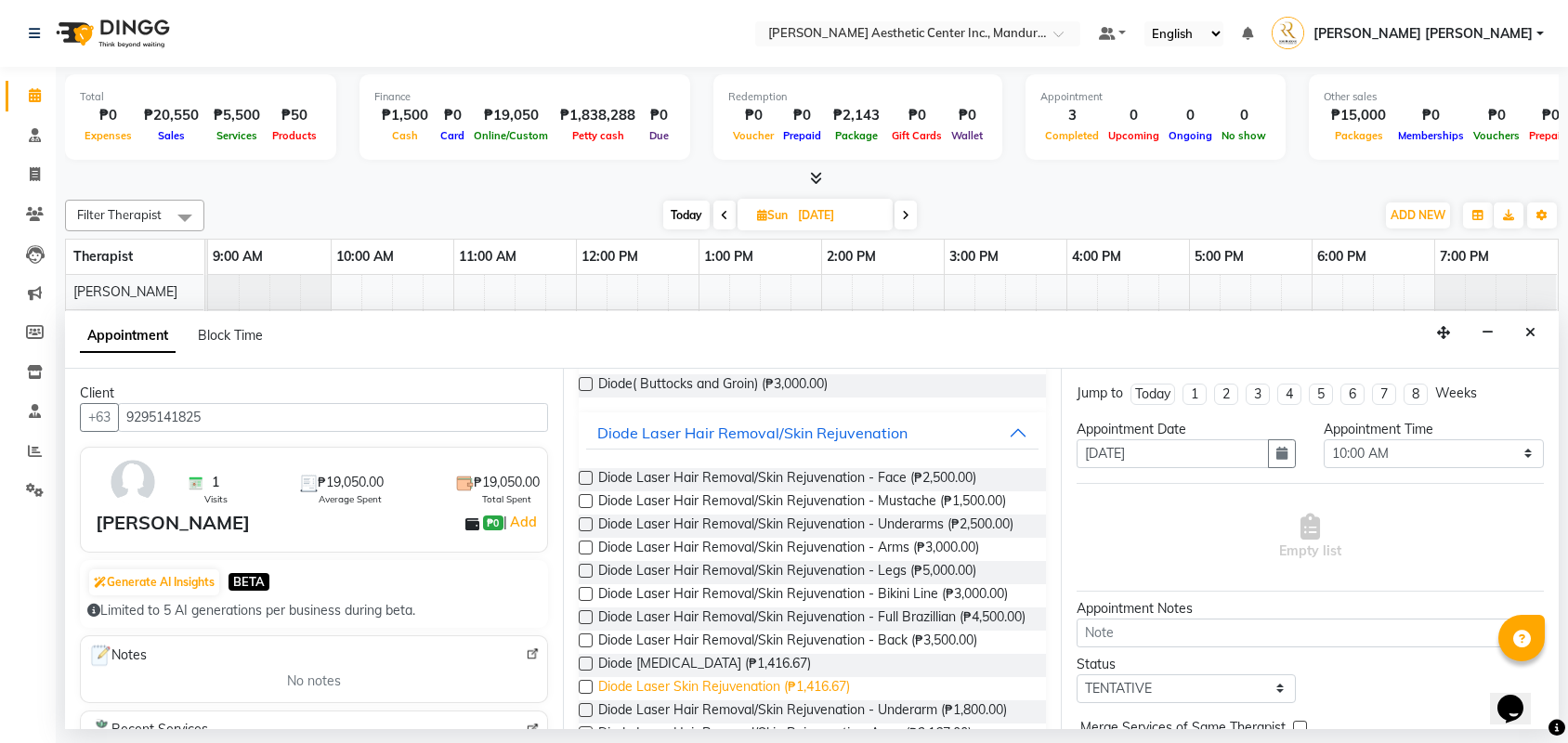
scroll to position [183, 0]
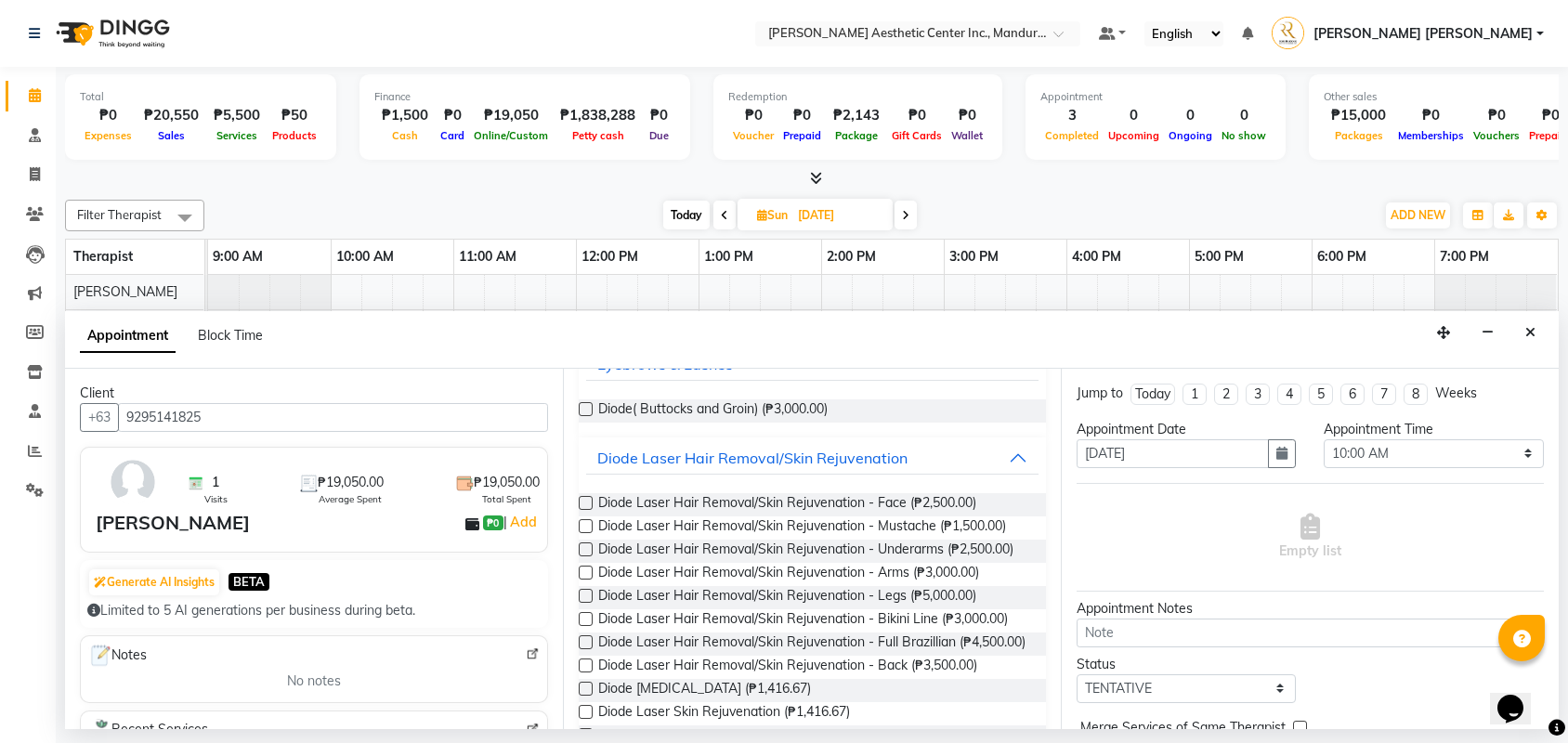
click at [585, 550] on label at bounding box center [586, 549] width 14 height 14
click at [585, 550] on input "checkbox" at bounding box center [585, 550] width 12 height 12
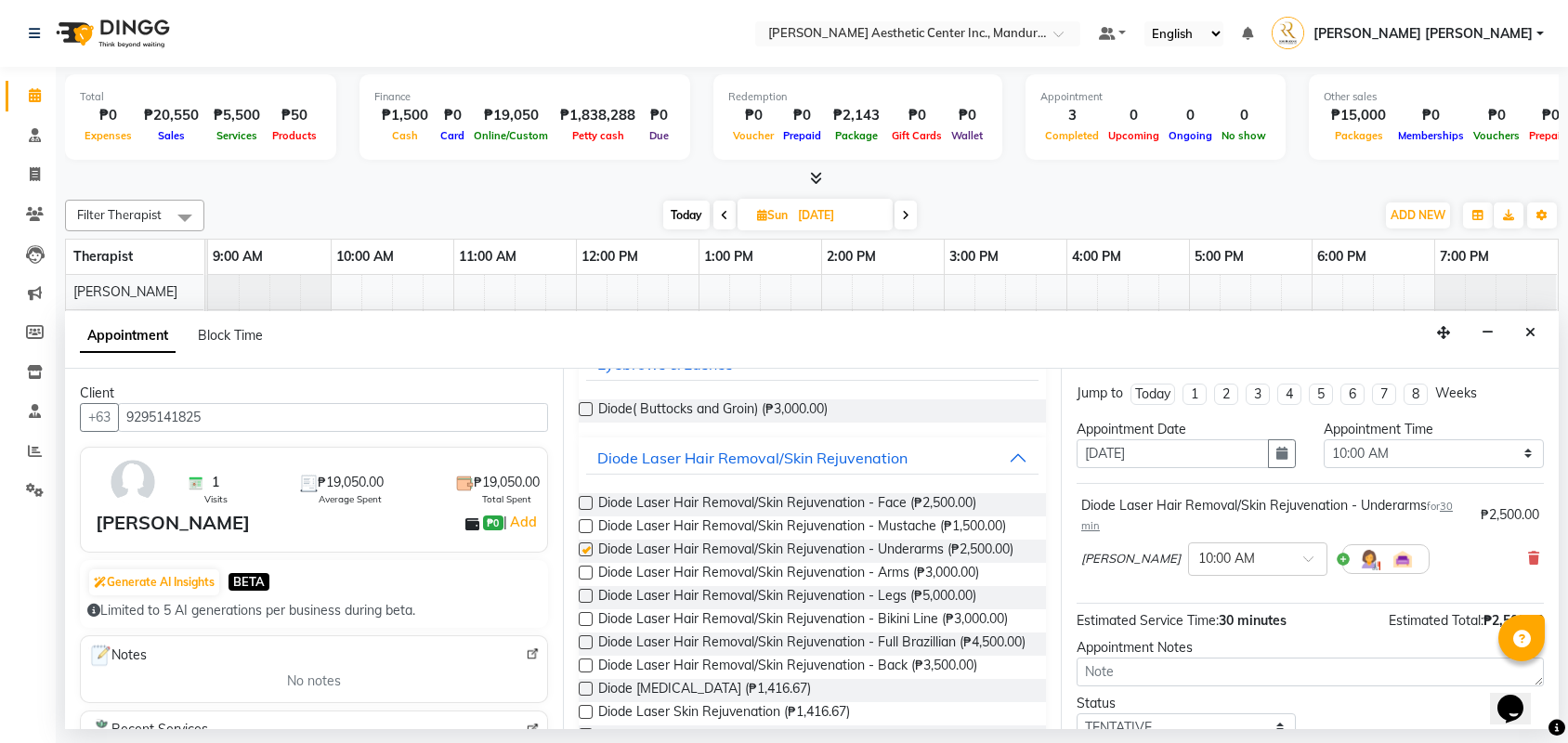
checkbox input "false"
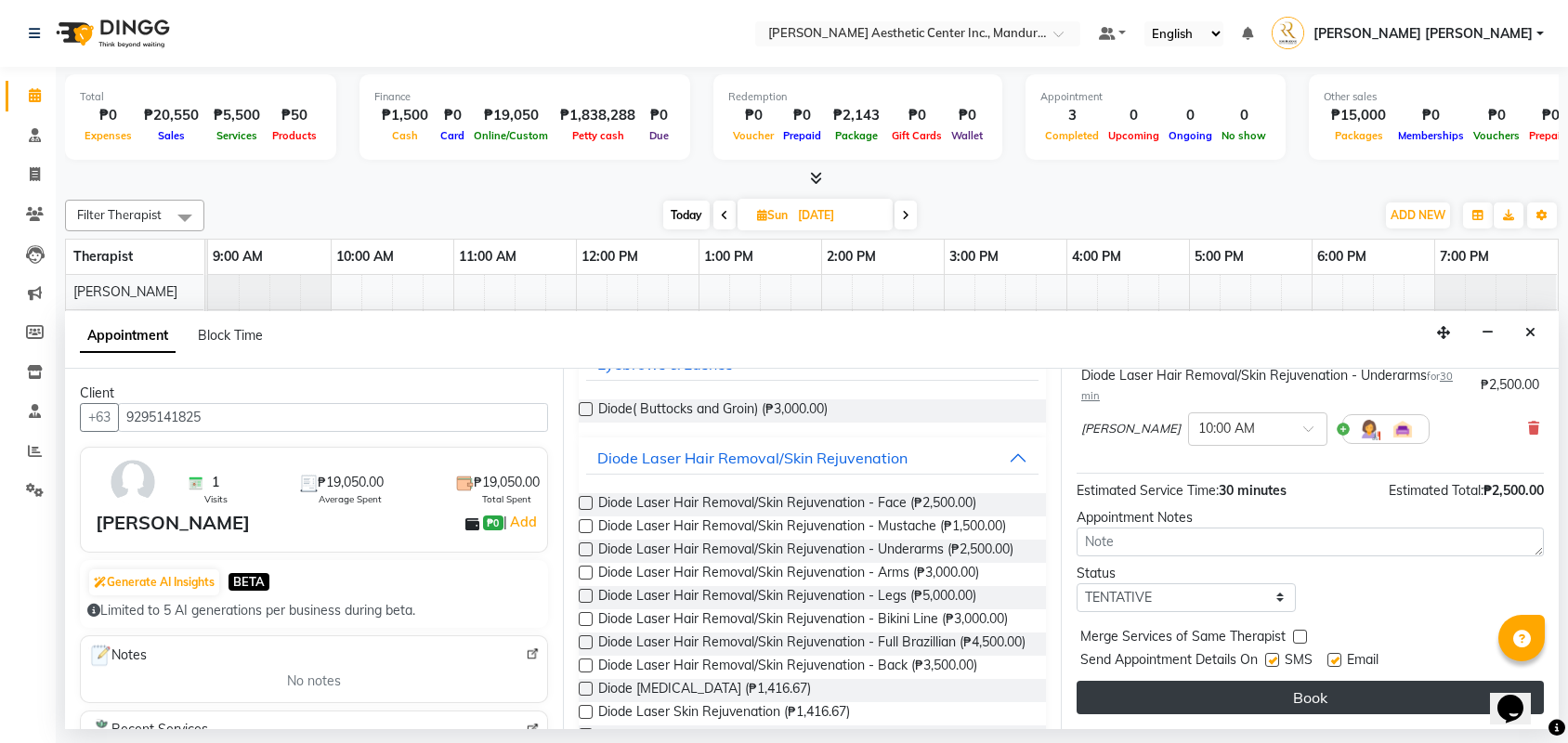
scroll to position [135, 0]
click at [1256, 691] on button "Book" at bounding box center [1310, 697] width 467 height 34
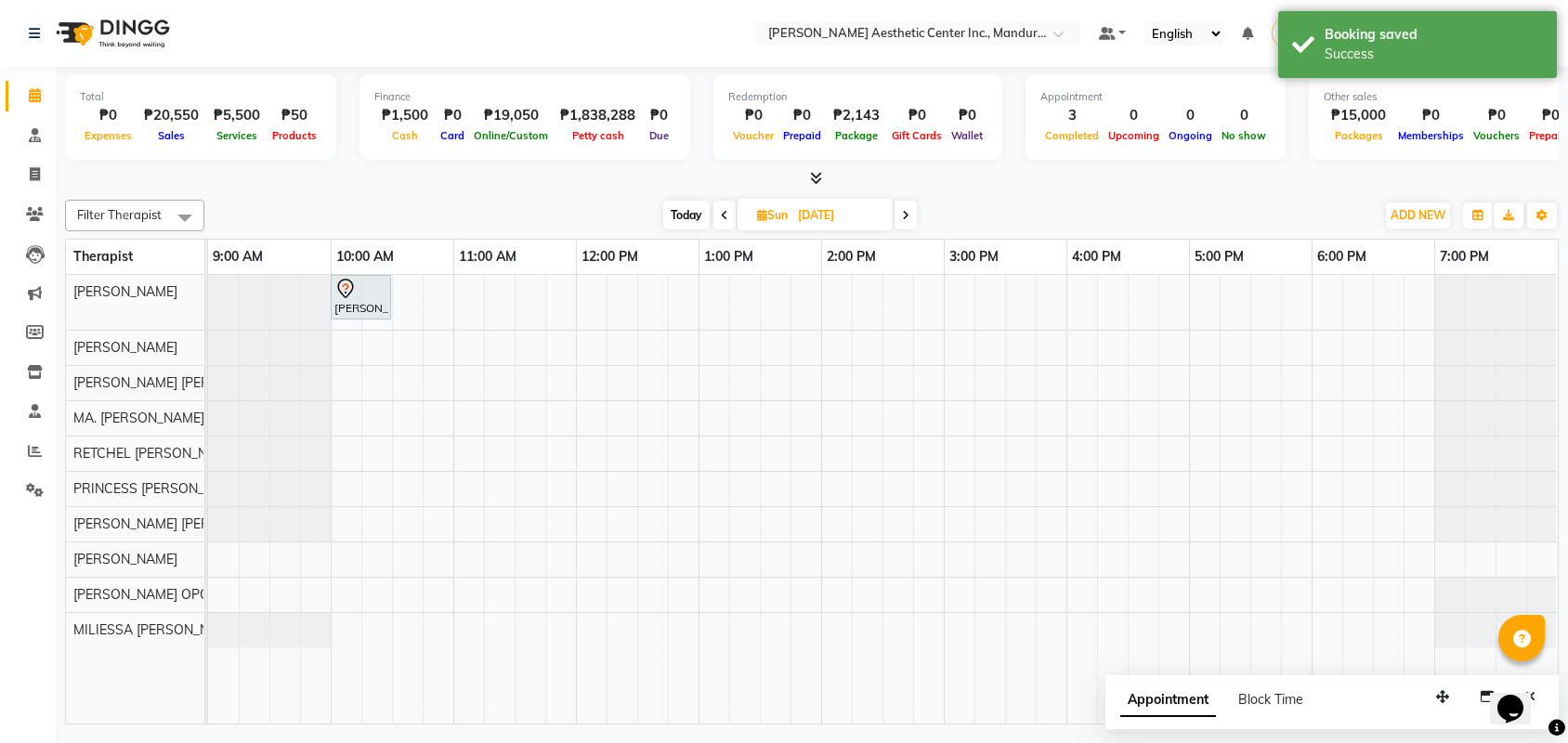
click at [673, 208] on span "Today" at bounding box center [686, 215] width 46 height 29
type input "[DATE]"
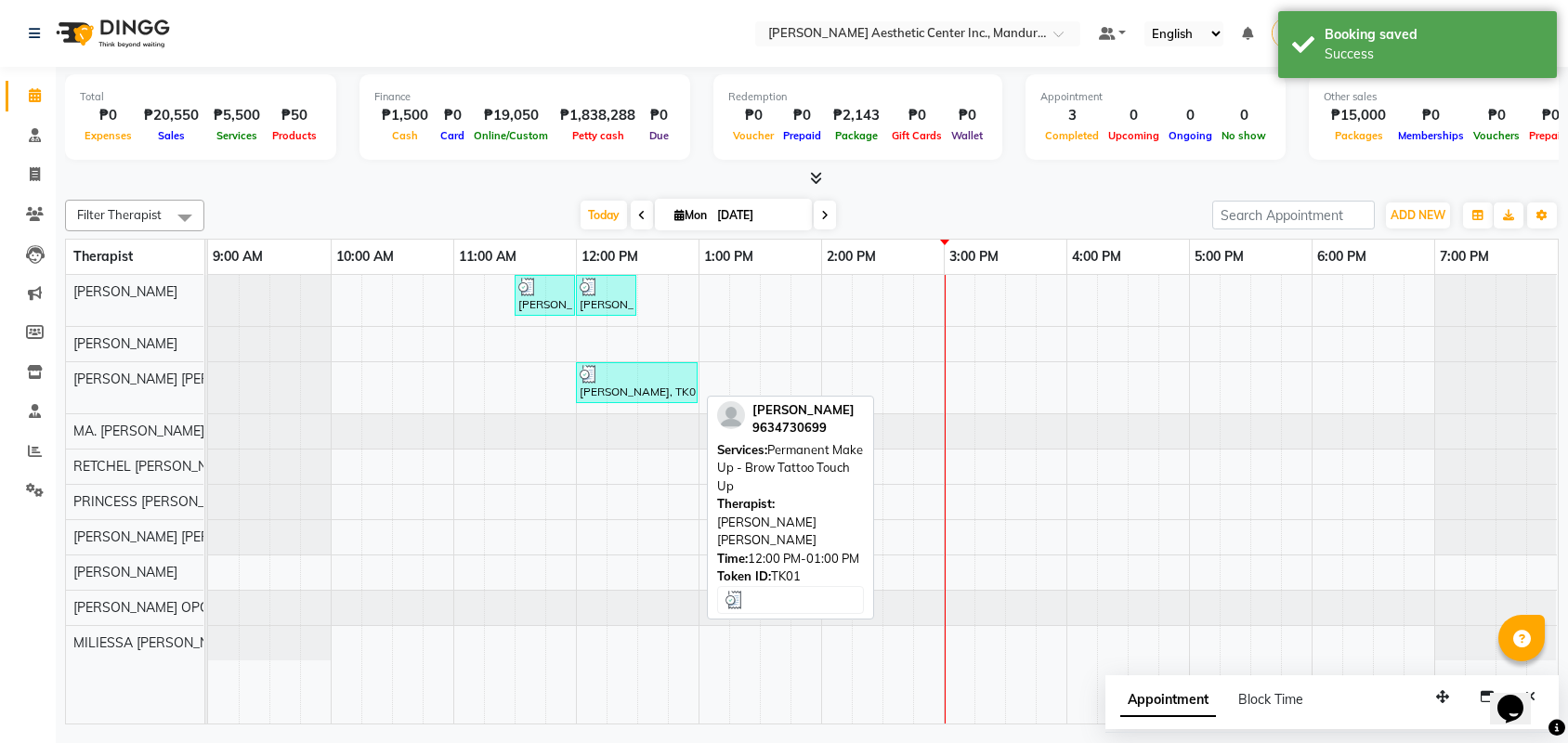
click at [633, 380] on div at bounding box center [637, 373] width 114 height 18
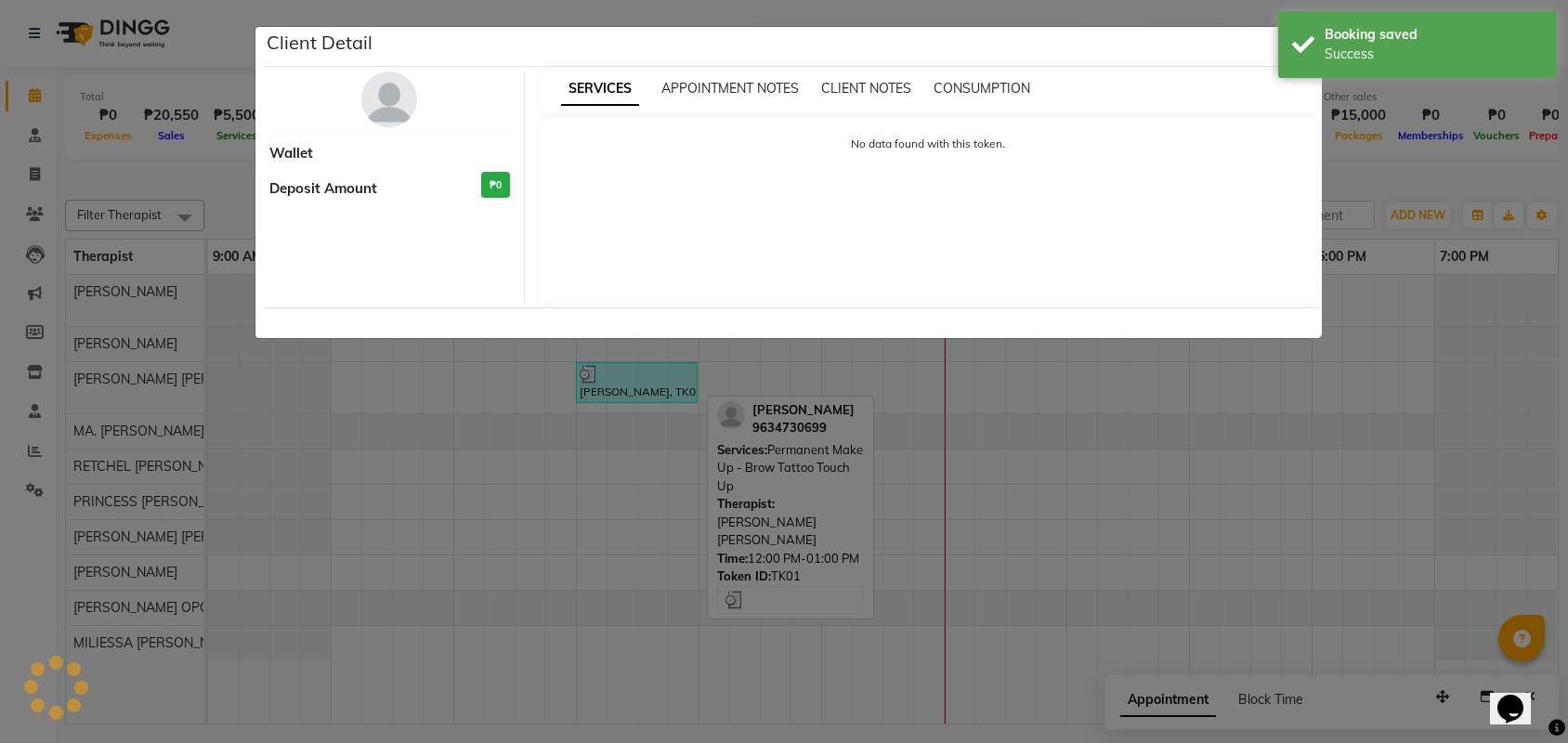
select select "3"
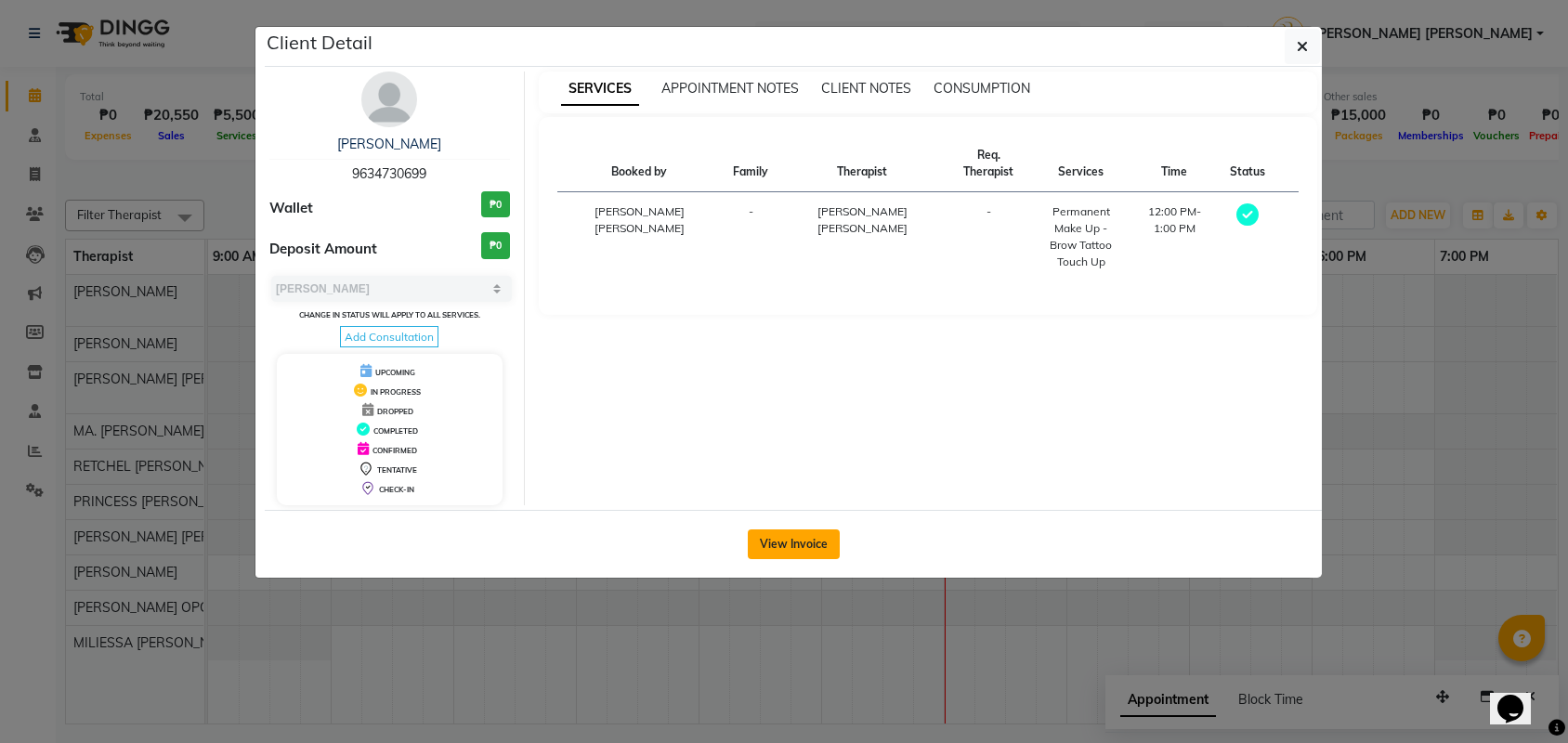
click at [810, 554] on button "View Invoice" at bounding box center [794, 544] width 92 height 30
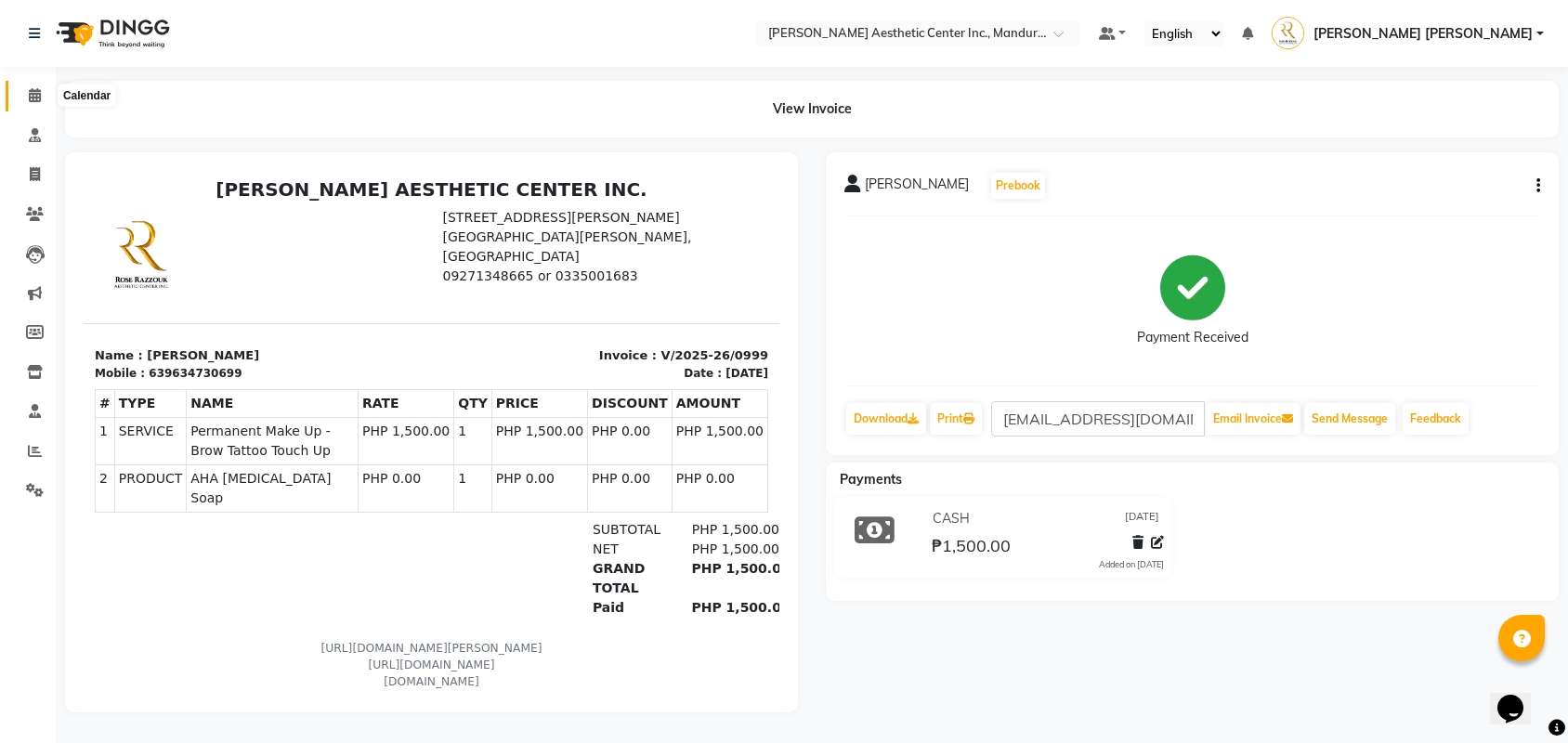
click at [24, 94] on span at bounding box center [35, 96] width 33 height 21
